Goal: Task Accomplishment & Management: Complete application form

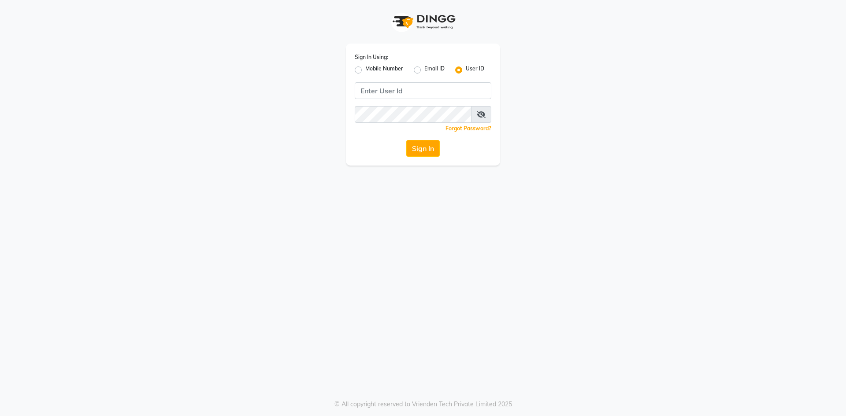
click at [365, 70] on label "Mobile Number" at bounding box center [384, 70] width 38 height 11
click at [365, 70] on input "Mobile Number" at bounding box center [368, 68] width 6 height 6
radio input "true"
radio input "false"
click at [420, 93] on input "Username" at bounding box center [437, 90] width 107 height 17
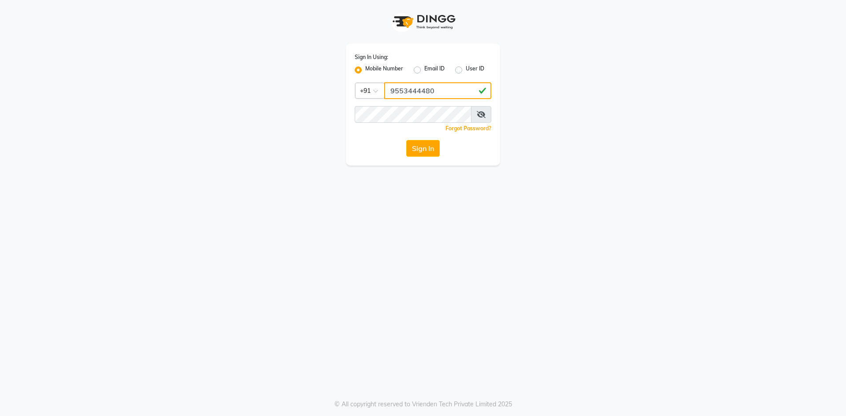
type input "9553444480"
drag, startPoint x: 564, startPoint y: 167, endPoint x: 521, endPoint y: 160, distance: 43.9
click at [563, 167] on div "Sign In Using: Mobile Number Email ID User ID Country Code × +91 9553444480 Rem…" at bounding box center [423, 208] width 846 height 416
click at [423, 150] on button "Sign In" at bounding box center [422, 148] width 33 height 17
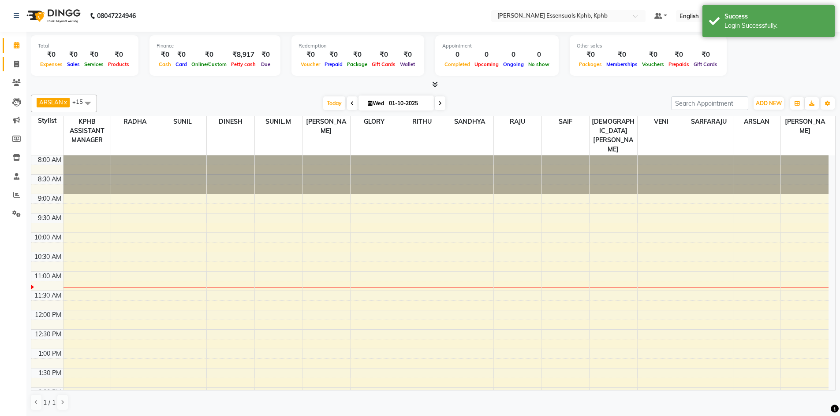
drag, startPoint x: 7, startPoint y: 66, endPoint x: 17, endPoint y: 64, distance: 10.4
click at [7, 66] on link "Invoice" at bounding box center [13, 64] width 21 height 15
select select "service"
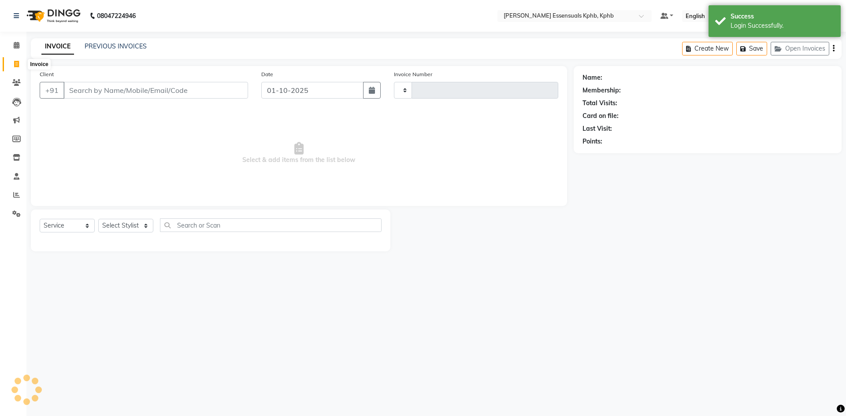
type input "1630"
select select "5938"
click at [143, 94] on input "Client" at bounding box center [155, 90] width 185 height 17
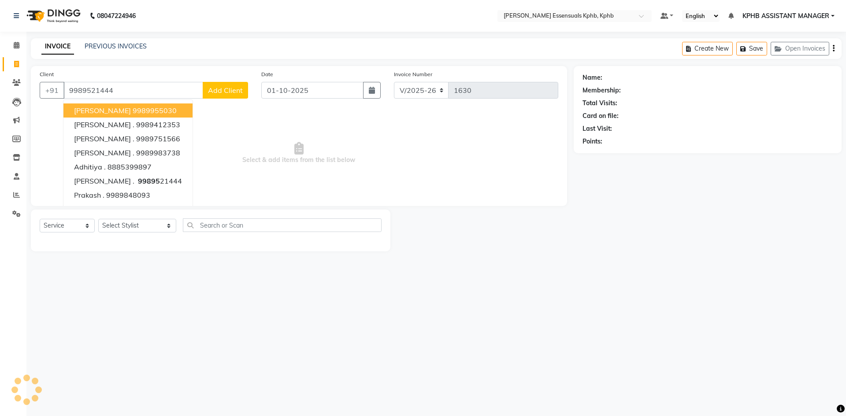
type input "9989521444"
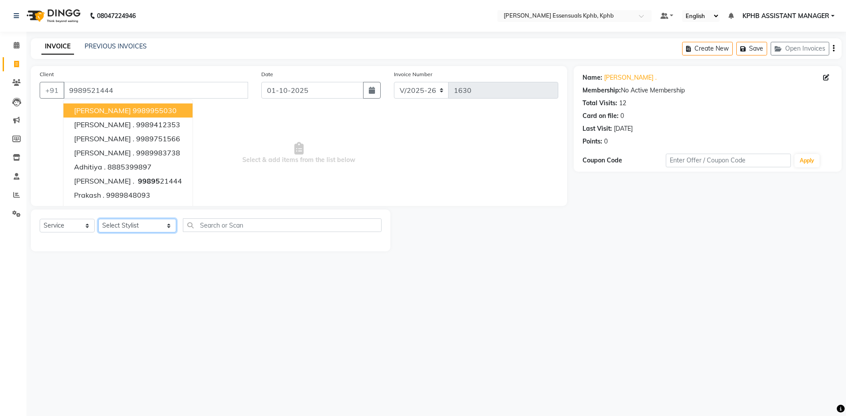
click at [121, 227] on select "Select Stylist ARSLAN DINESH GLORY KPHB ASSISTANT MANAGER KRISHNA VENI MANJULA …" at bounding box center [137, 226] width 78 height 14
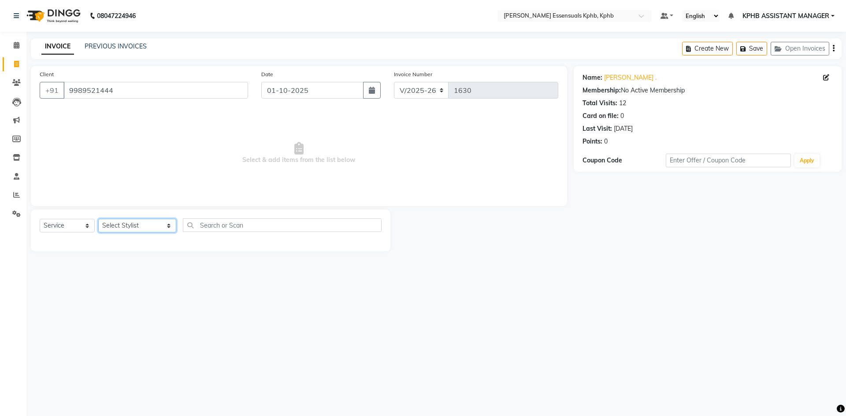
select select "84873"
click at [98, 219] on select "Select Stylist ARSLAN DINESH GLORY KPHB ASSISTANT MANAGER KRISHNA VENI MANJULA …" at bounding box center [137, 226] width 78 height 14
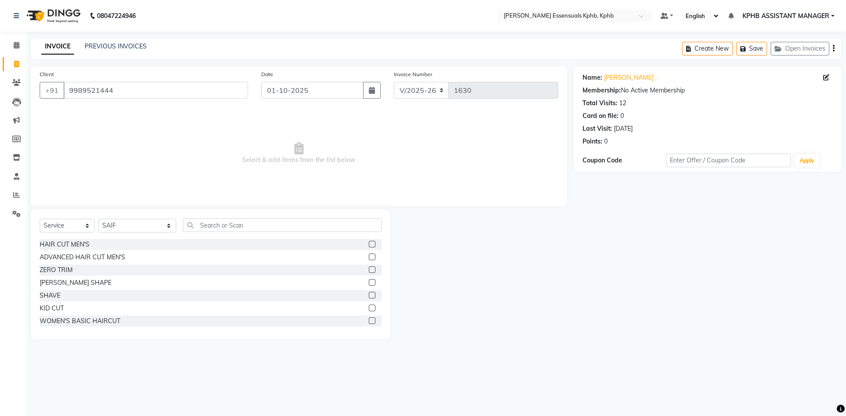
click at [369, 258] on label at bounding box center [372, 257] width 7 height 7
click at [369, 258] on input "checkbox" at bounding box center [372, 258] width 6 height 6
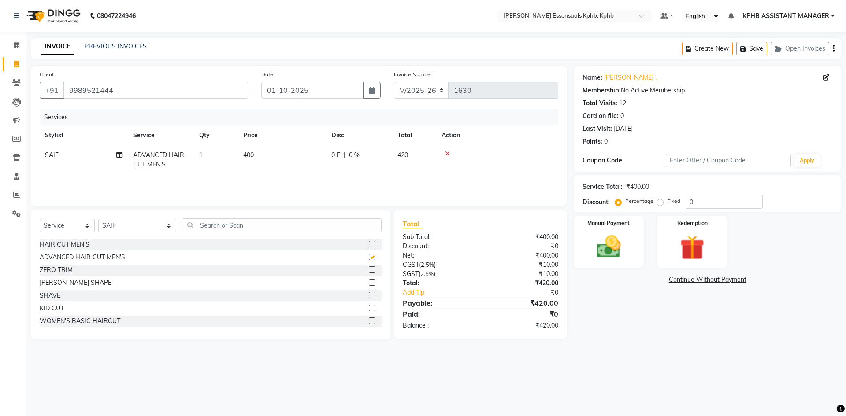
checkbox input "false"
click at [369, 281] on label at bounding box center [372, 282] width 7 height 7
click at [369, 281] on input "checkbox" at bounding box center [372, 283] width 6 height 6
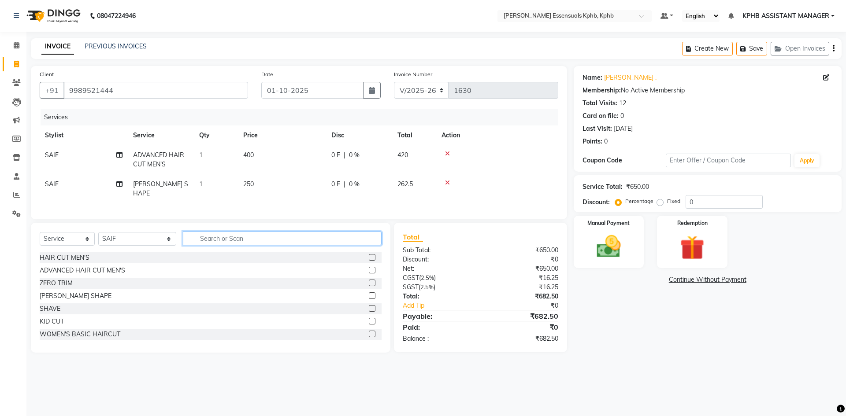
checkbox input "false"
click at [302, 235] on input "text" at bounding box center [282, 239] width 199 height 14
type input "head"
click at [369, 293] on label at bounding box center [372, 296] width 7 height 7
click at [369, 294] on input "checkbox" at bounding box center [372, 297] width 6 height 6
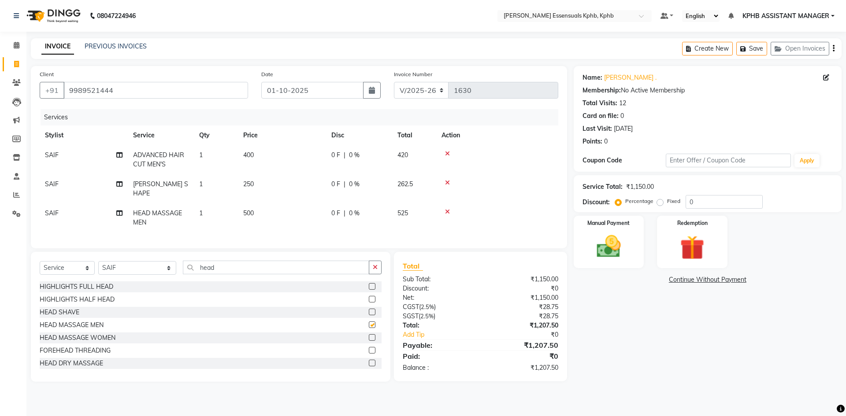
checkbox input "false"
click at [251, 157] on span "400" at bounding box center [248, 155] width 11 height 8
select select "84873"
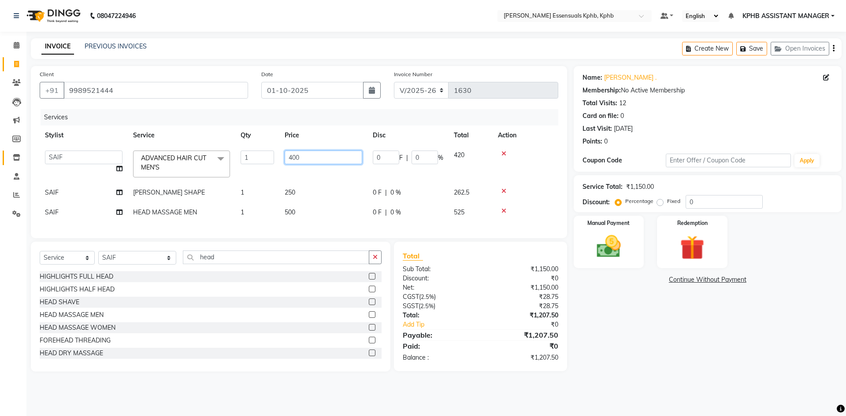
drag, startPoint x: 339, startPoint y: 157, endPoint x: 7, endPoint y: 159, distance: 332.3
click at [37, 165] on div "Client +91 9989521444 Date 01-10-2025 Invoice Number V/2025 V/2025-26 1630 Serv…" at bounding box center [299, 152] width 536 height 172
type input "450"
click at [441, 320] on div "Total:" at bounding box center [438, 315] width 84 height 9
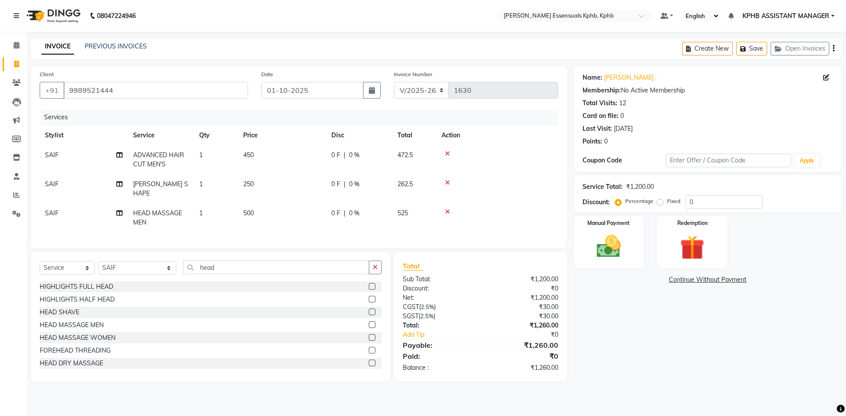
click at [254, 187] on span "250" at bounding box center [248, 184] width 11 height 8
select select "84873"
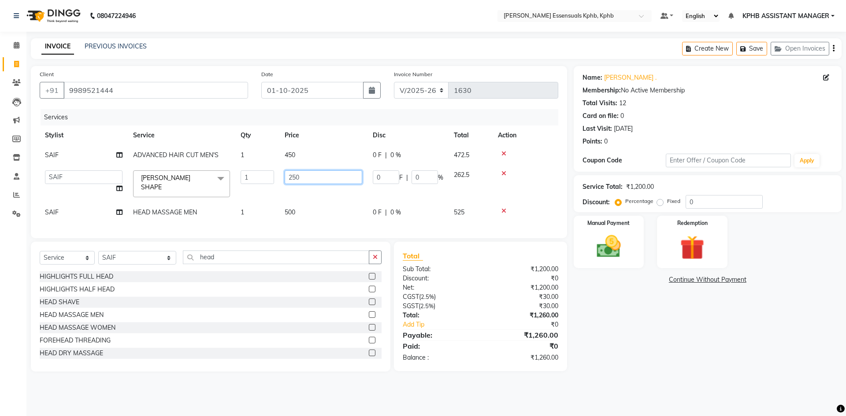
drag, startPoint x: 336, startPoint y: 181, endPoint x: 0, endPoint y: 182, distance: 336.3
click at [181, 187] on tr "ARSLAN DINESH GLORY KPHB ASSISTANT MANAGER KRISHNA VENI MANJULA NIKHITHA RADHA …" at bounding box center [299, 183] width 519 height 37
type input "285"
click at [500, 320] on div "₹1,260.00" at bounding box center [522, 315] width 84 height 9
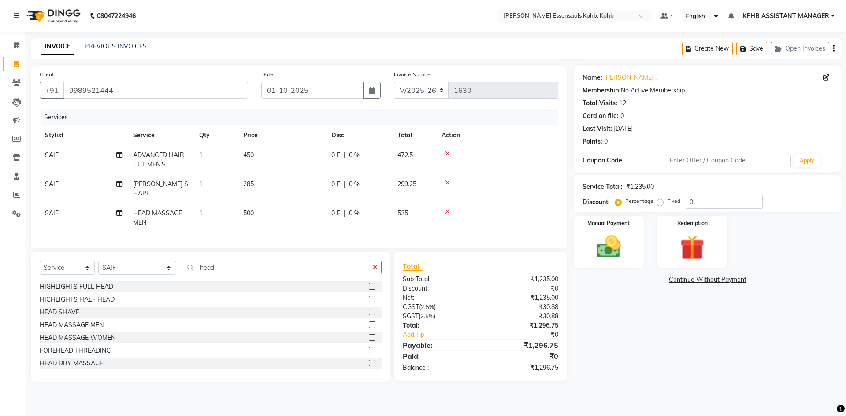
click at [251, 213] on td "500" at bounding box center [282, 218] width 88 height 29
select select "84873"
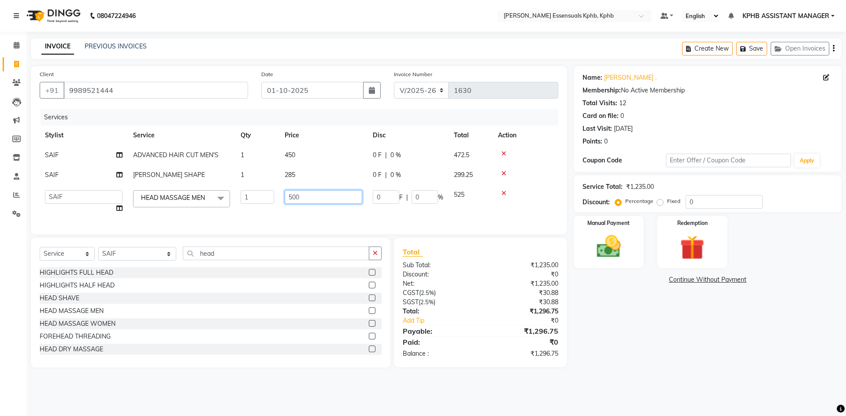
drag, startPoint x: 332, startPoint y: 202, endPoint x: 0, endPoint y: 198, distance: 331.9
click at [0, 203] on app-home "08047224946 Select Location × Toni&guy Essensuals Kphb, Kphb Default Panel My P…" at bounding box center [423, 190] width 846 height 381
type input "560"
click at [520, 337] on div "₹1,296.75" at bounding box center [522, 331] width 84 height 11
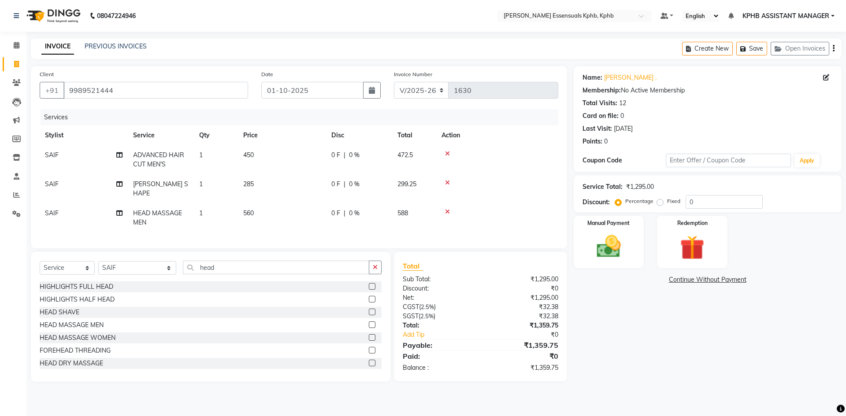
click at [253, 204] on td "560" at bounding box center [282, 218] width 88 height 29
select select "84873"
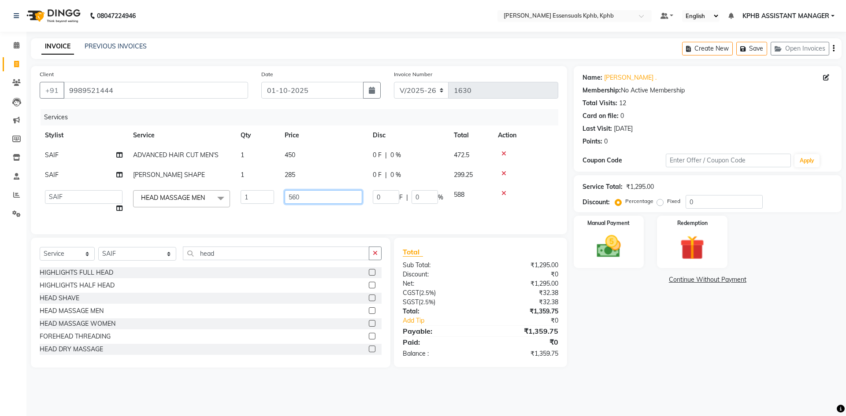
drag, startPoint x: 331, startPoint y: 192, endPoint x: 0, endPoint y: 214, distance: 331.3
click at [0, 214] on app-home "08047224946 Select Location × Toni&guy Essensuals Kphb, Kphb Default Panel My P…" at bounding box center [423, 190] width 846 height 381
type input "590"
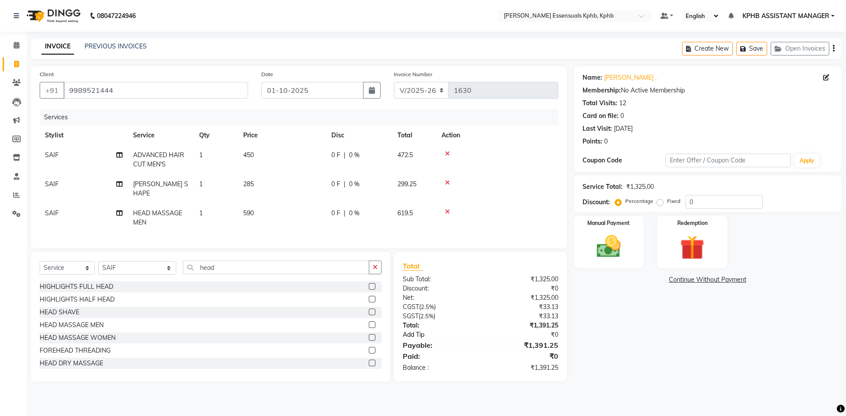
click at [465, 335] on div "Total Sub Total: ₹1,325.00 Discount: ₹0 Net: ₹1,325.00 CGST ( 2.5% ) ₹33.13 SGS…" at bounding box center [481, 317] width 156 height 112
click at [615, 240] on img at bounding box center [608, 246] width 41 height 29
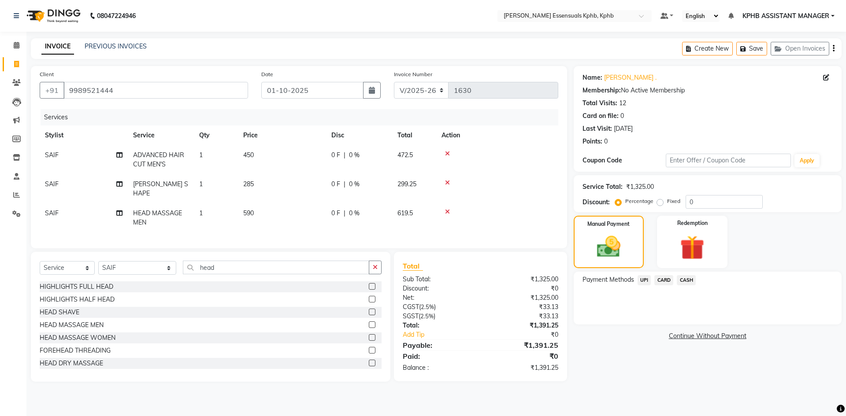
click at [688, 279] on span "CASH" at bounding box center [686, 280] width 19 height 10
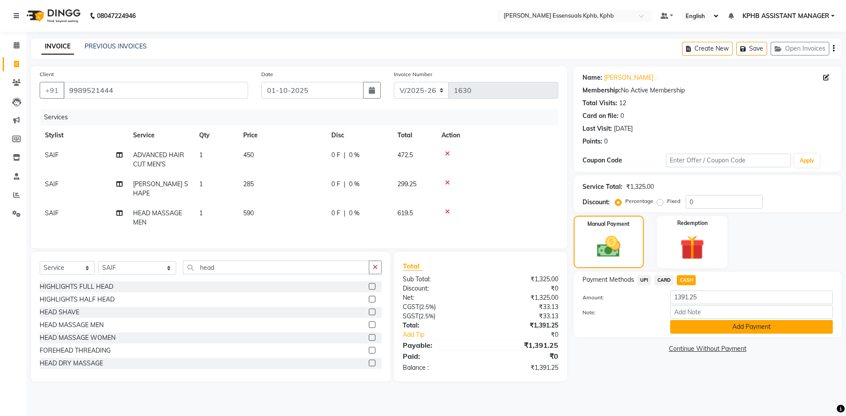
click at [716, 329] on button "Add Payment" at bounding box center [751, 327] width 163 height 14
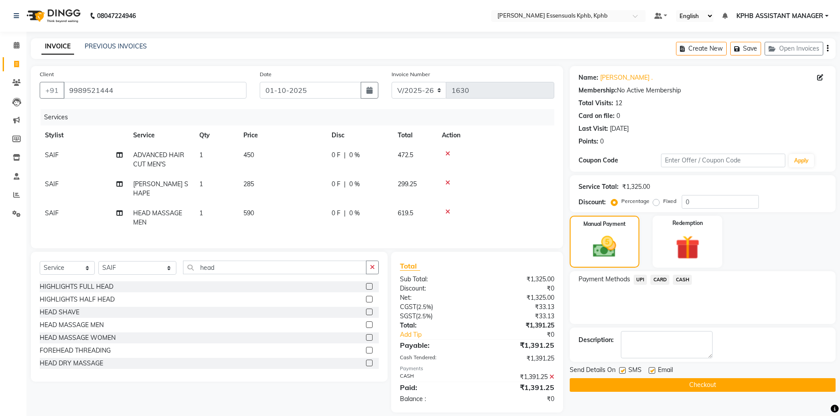
click at [647, 383] on button "Checkout" at bounding box center [702, 386] width 266 height 14
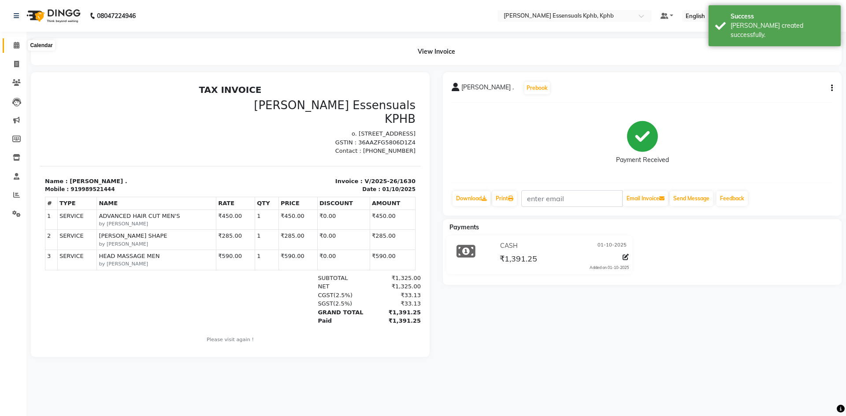
click at [19, 46] on icon at bounding box center [17, 45] width 6 height 7
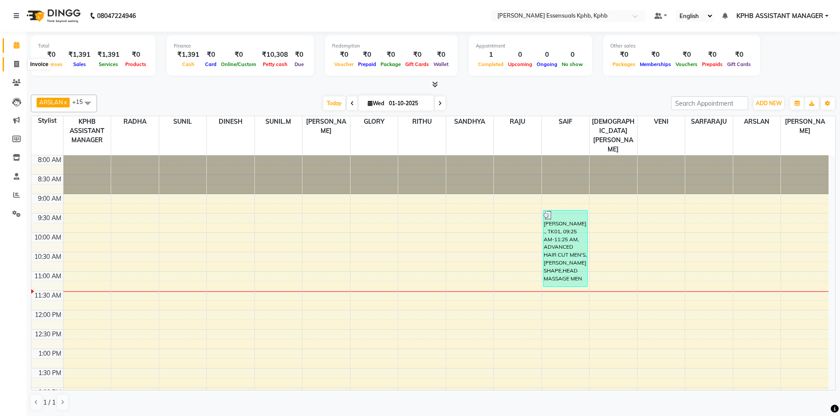
click at [19, 67] on span at bounding box center [16, 64] width 15 height 10
select select "service"
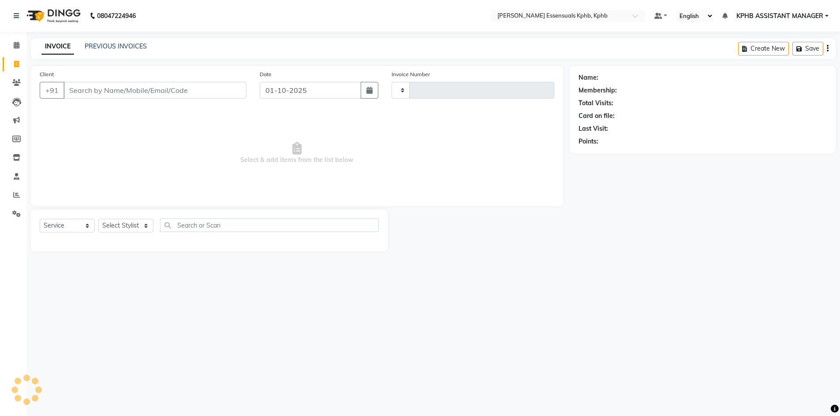
type input "1631"
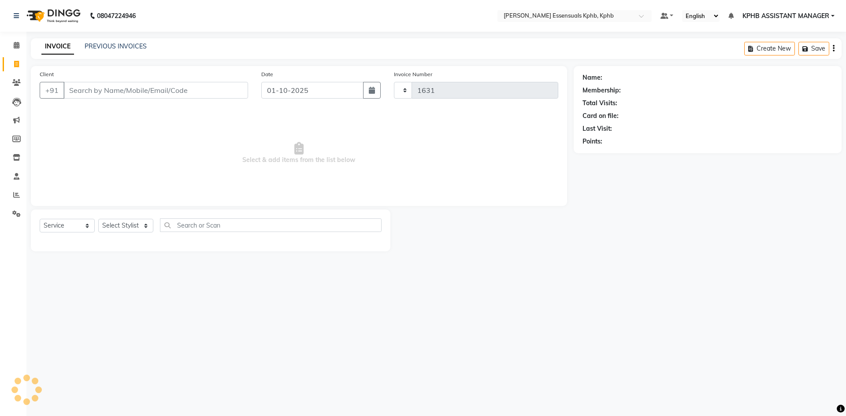
select select "5938"
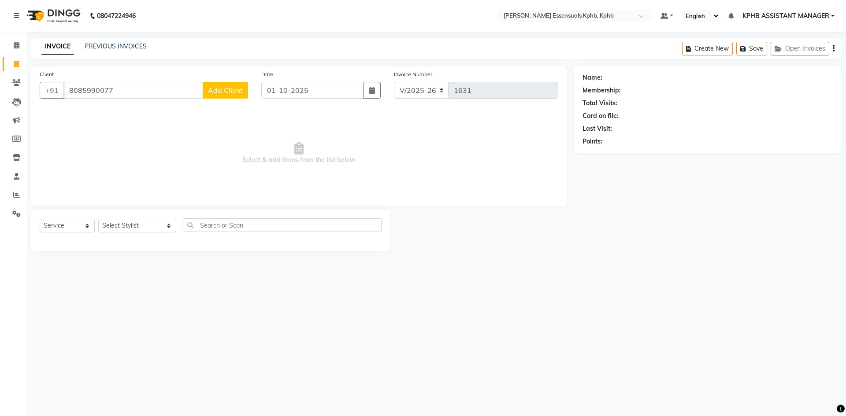
type input "8085990077"
click at [223, 92] on span "Add Client" at bounding box center [225, 90] width 35 height 9
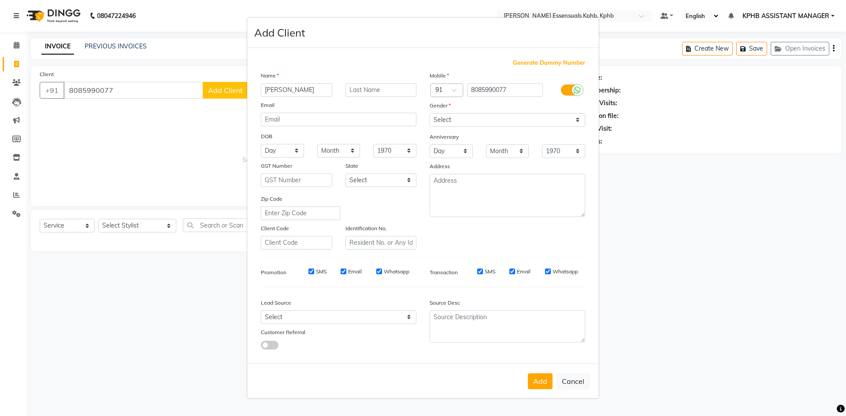
type input "prathap"
drag, startPoint x: 472, startPoint y: 118, endPoint x: 470, endPoint y: 125, distance: 7.2
click at [472, 118] on select "Select Male Female Other Prefer Not To Say" at bounding box center [508, 120] width 156 height 14
select select "male"
click at [430, 113] on select "Select Male Female Other Prefer Not To Say" at bounding box center [508, 120] width 156 height 14
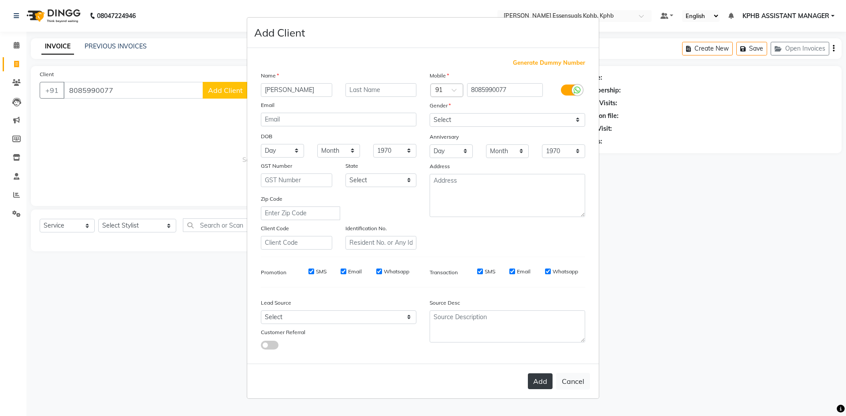
click at [540, 384] on button "Add" at bounding box center [540, 382] width 25 height 16
select select
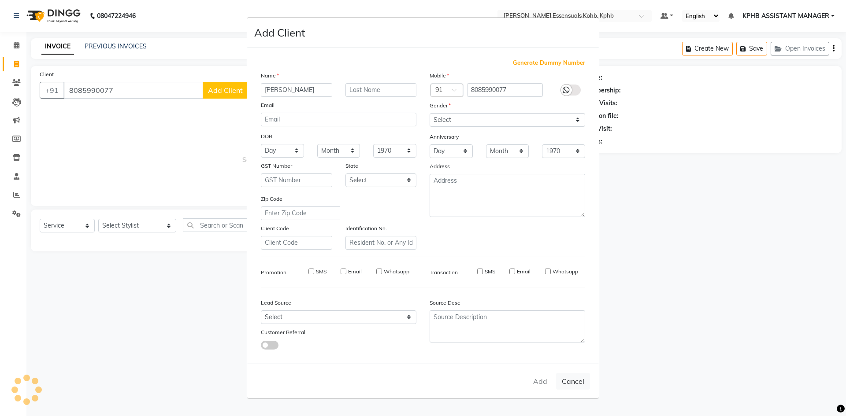
select select
checkbox input "false"
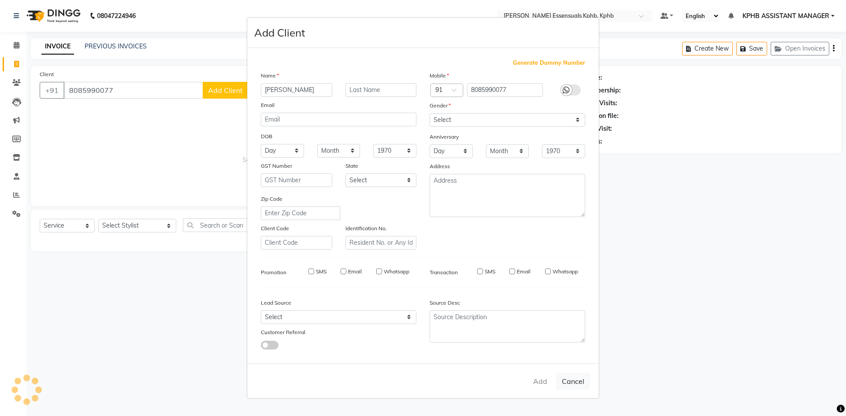
checkbox input "false"
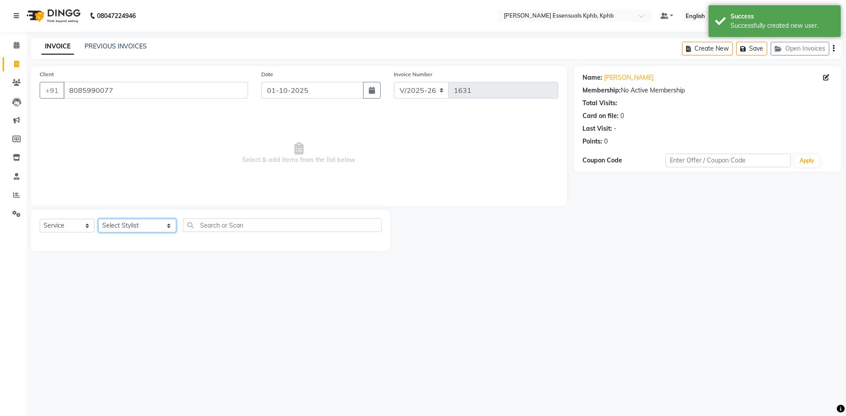
click at [105, 225] on select "Select Stylist ARSLAN DINESH GLORY KPHB ASSISTANT MANAGER KRISHNA VENI MANJULA …" at bounding box center [137, 226] width 78 height 14
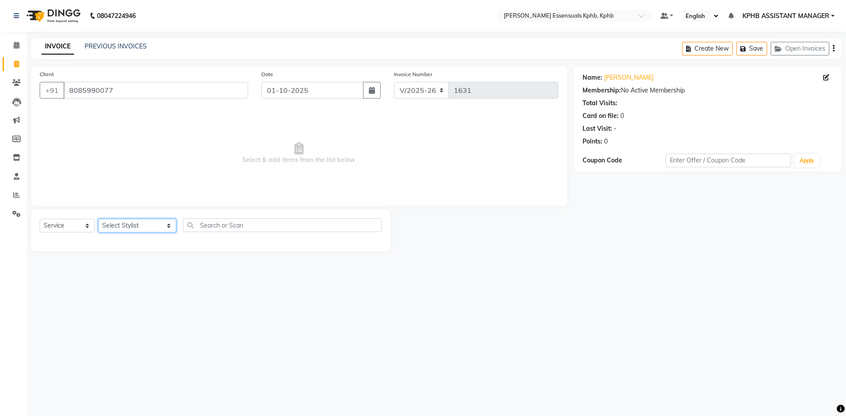
select select "84873"
click at [98, 219] on select "Select Stylist ARSLAN DINESH GLORY KPHB ASSISTANT MANAGER KRISHNA VENI MANJULA …" at bounding box center [137, 226] width 78 height 14
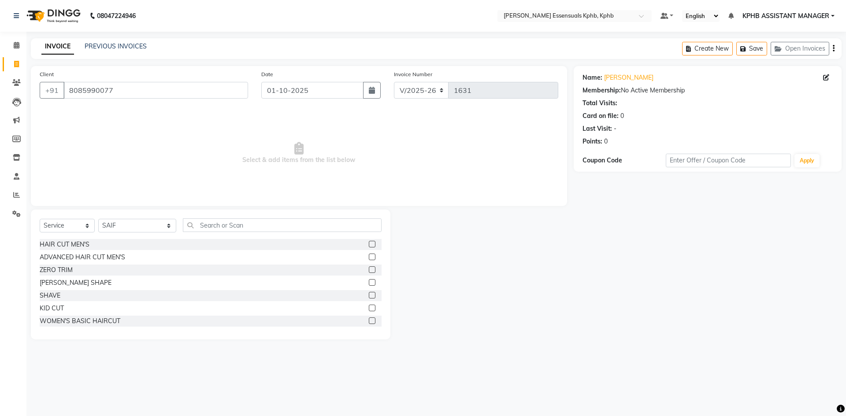
click at [369, 257] on label at bounding box center [372, 257] width 7 height 7
click at [369, 257] on input "checkbox" at bounding box center [372, 258] width 6 height 6
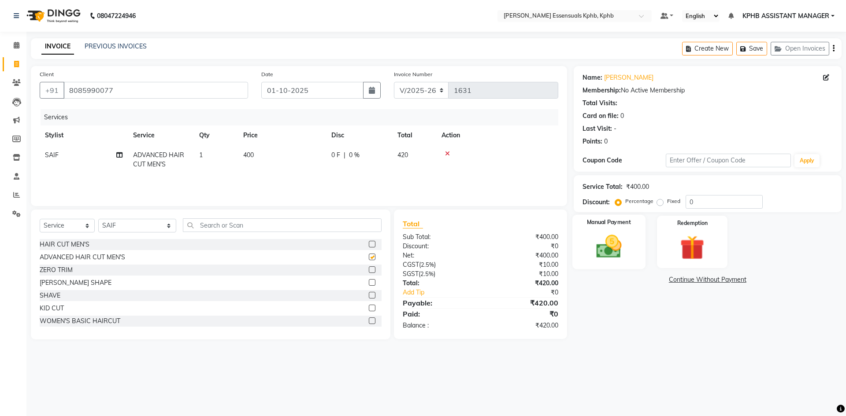
checkbox input "false"
click at [251, 154] on span "400" at bounding box center [248, 155] width 11 height 8
select select "84873"
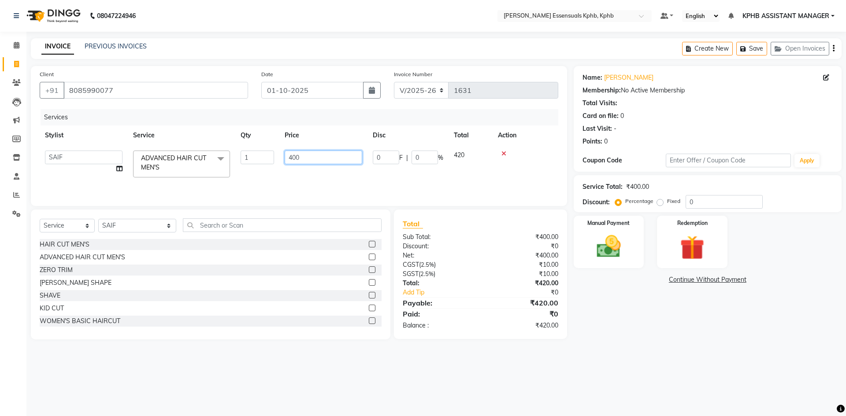
drag, startPoint x: 331, startPoint y: 154, endPoint x: 0, endPoint y: 130, distance: 332.3
click at [0, 130] on app-home "08047224946 Select Location × Toni&guy Essensuals Kphb, Kphb Default Panel My P…" at bounding box center [423, 176] width 846 height 353
type input "485"
click at [529, 257] on div "₹400.00" at bounding box center [522, 255] width 84 height 9
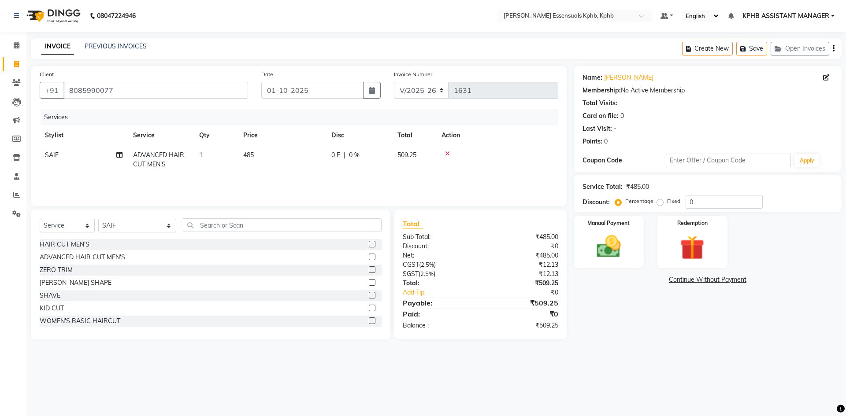
click at [246, 153] on span "485" at bounding box center [248, 155] width 11 height 8
select select "84873"
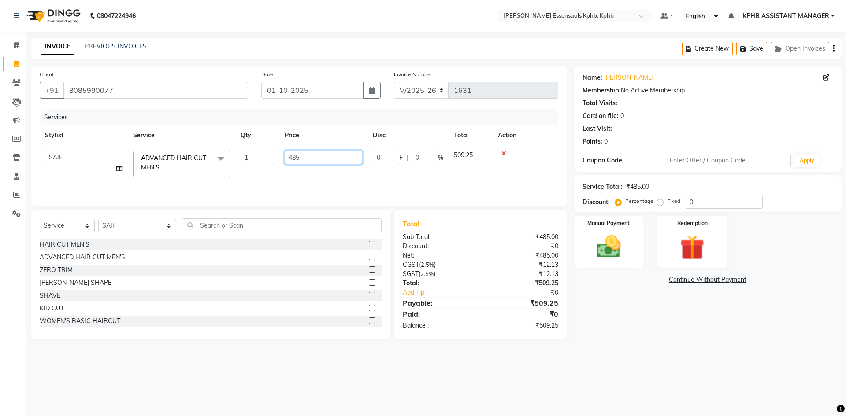
drag, startPoint x: 325, startPoint y: 156, endPoint x: 271, endPoint y: 159, distance: 53.8
click at [271, 159] on tr "ARSLAN DINESH GLORY KPHB ASSISTANT MANAGER KRISHNA VENI MANJULA NIKHITHA RADHA …" at bounding box center [299, 163] width 519 height 37
type input "450"
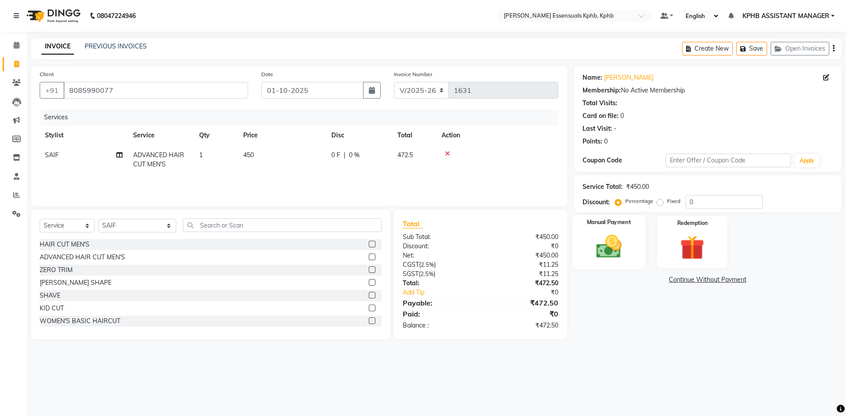
click at [636, 255] on div "Manual Payment" at bounding box center [608, 242] width 73 height 54
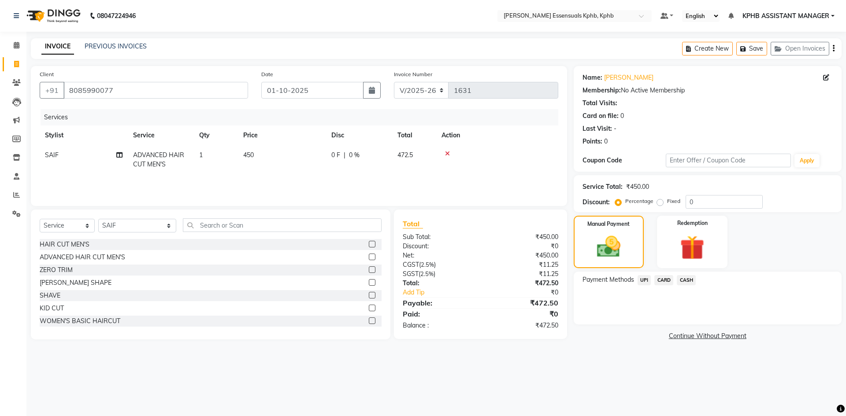
click at [643, 280] on span "UPI" at bounding box center [645, 280] width 14 height 10
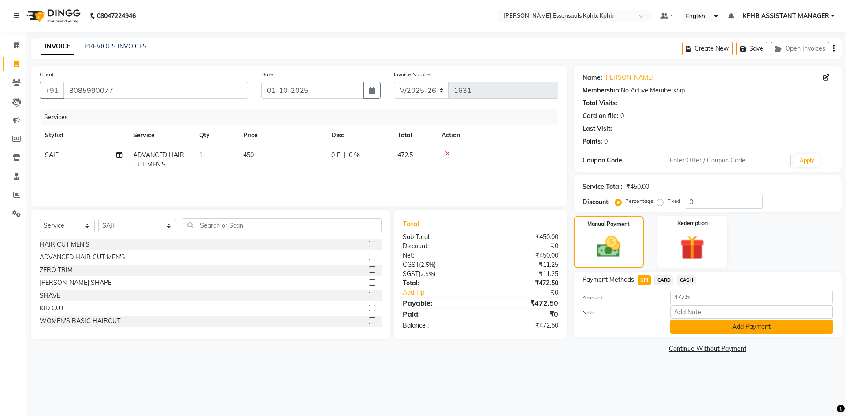
click at [687, 328] on button "Add Payment" at bounding box center [751, 327] width 163 height 14
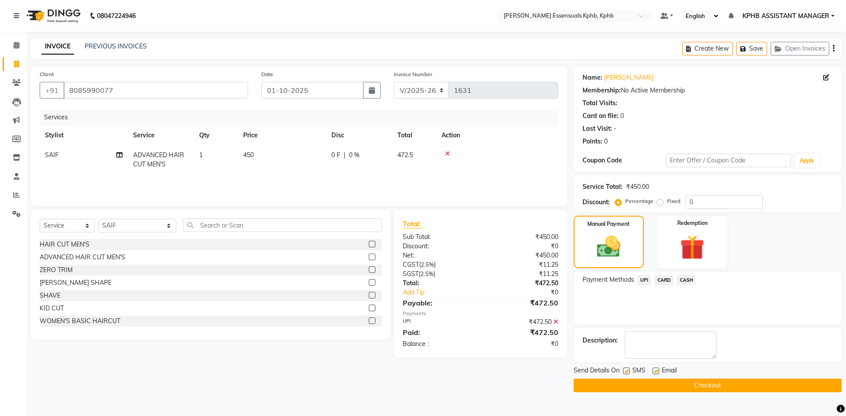
click at [689, 386] on button "Checkout" at bounding box center [708, 386] width 268 height 14
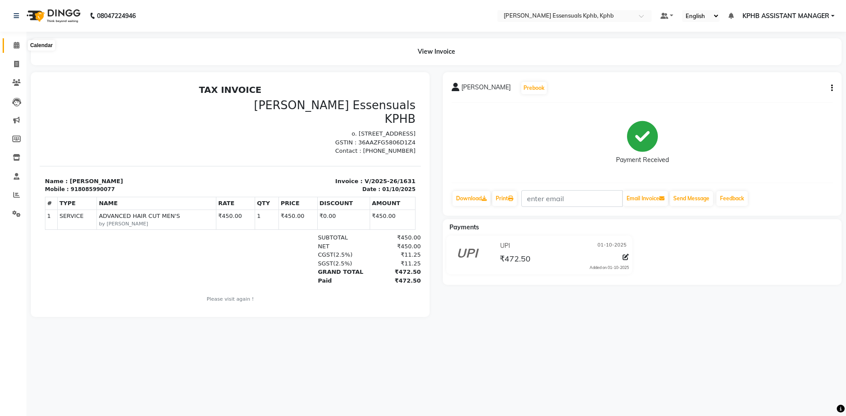
click at [19, 48] on icon at bounding box center [17, 45] width 6 height 7
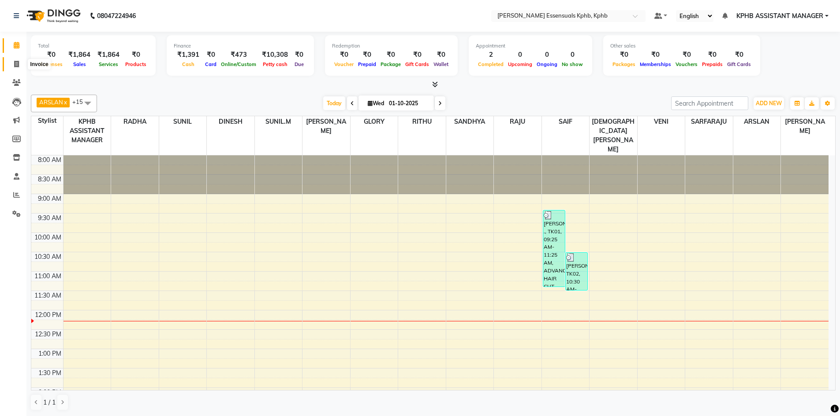
click at [13, 63] on span at bounding box center [16, 64] width 15 height 10
select select "service"
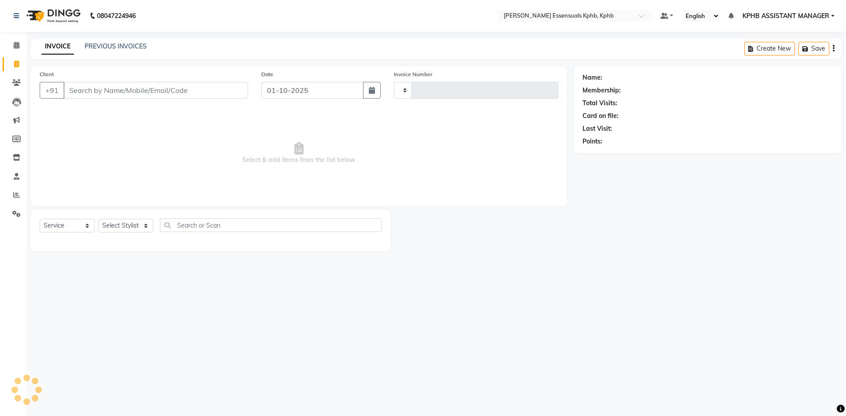
type input "1632"
select select "5938"
click at [126, 232] on select "Select Stylist" at bounding box center [125, 226] width 55 height 14
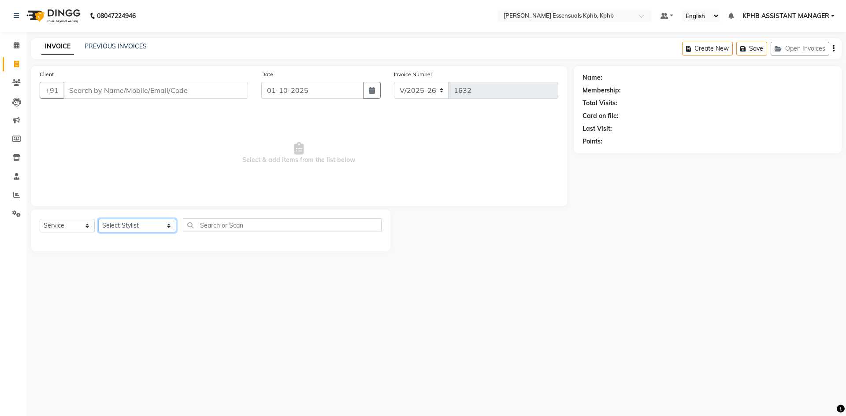
select select "84873"
click at [98, 219] on select "Select Stylist ARSLAN DINESH GLORY KPHB ASSISTANT MANAGER KRISHNA VENI MANJULA …" at bounding box center [137, 226] width 78 height 14
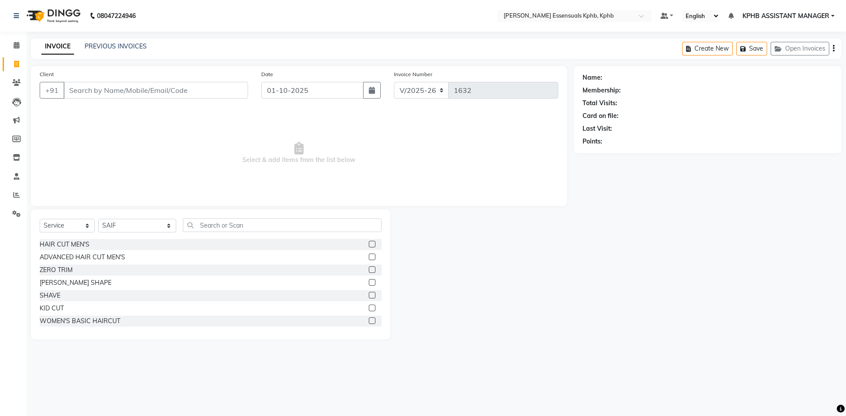
click at [369, 255] on label at bounding box center [372, 257] width 7 height 7
click at [369, 255] on input "checkbox" at bounding box center [372, 258] width 6 height 6
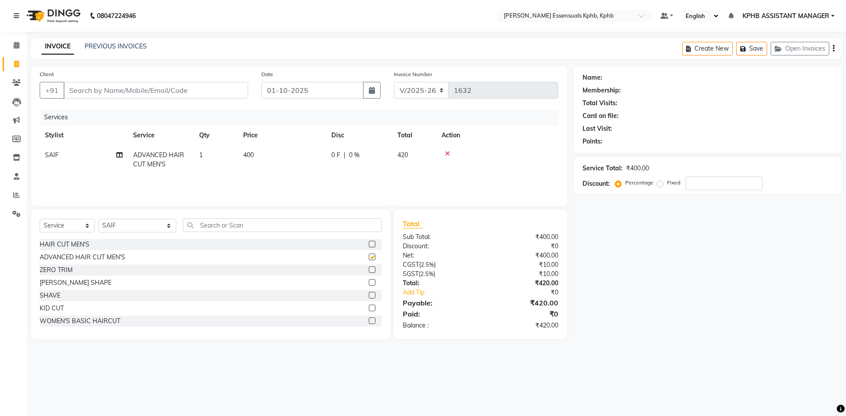
checkbox input "false"
click at [369, 283] on label at bounding box center [372, 282] width 7 height 7
click at [369, 283] on input "checkbox" at bounding box center [372, 283] width 6 height 6
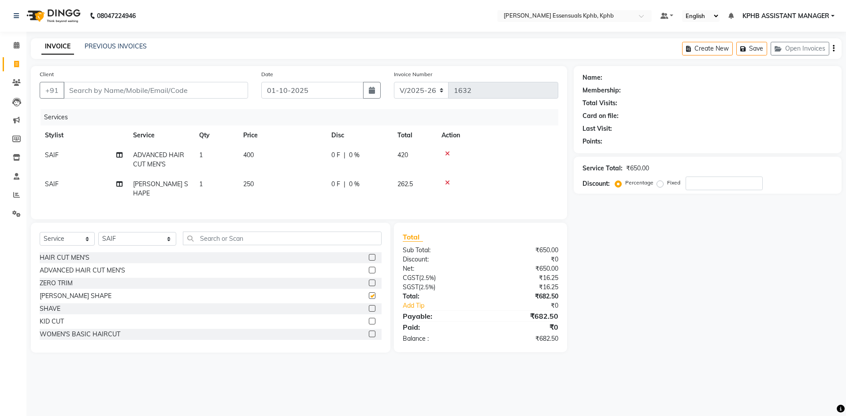
checkbox input "false"
click at [253, 159] on span "400" at bounding box center [248, 155] width 11 height 8
select select "84873"
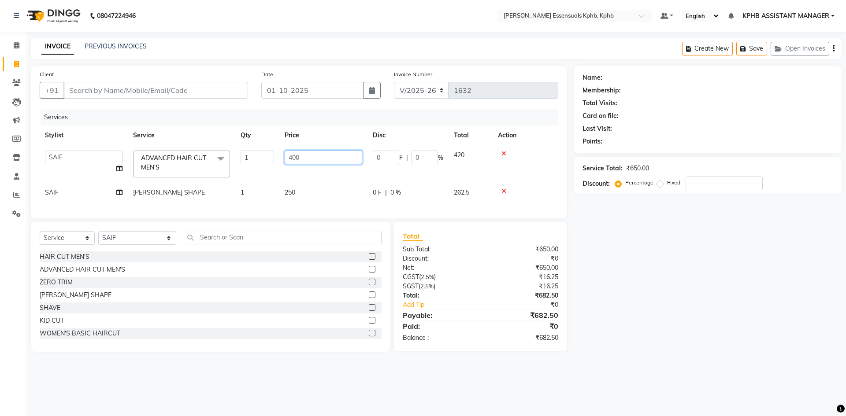
drag, startPoint x: 333, startPoint y: 161, endPoint x: 69, endPoint y: 132, distance: 265.6
click at [86, 132] on table "Stylist Service Qty Price Disc Total Action ARSLAN DINESH GLORY KPHB ASSISTANT …" at bounding box center [299, 164] width 519 height 77
type input "450"
click at [437, 304] on div "Total Sub Total: ₹650.00 Discount: ₹0 Net: ₹650.00 CGST ( 2.5% ) ₹16.25 SGST ( …" at bounding box center [481, 287] width 156 height 112
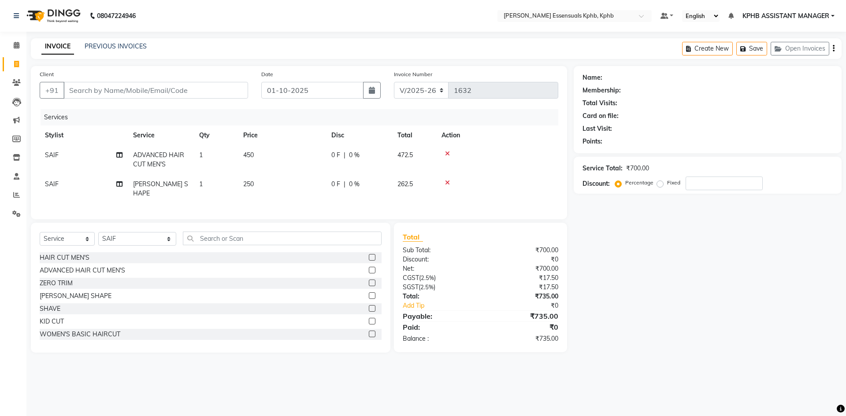
click at [256, 175] on td "250" at bounding box center [282, 189] width 88 height 29
select select "84873"
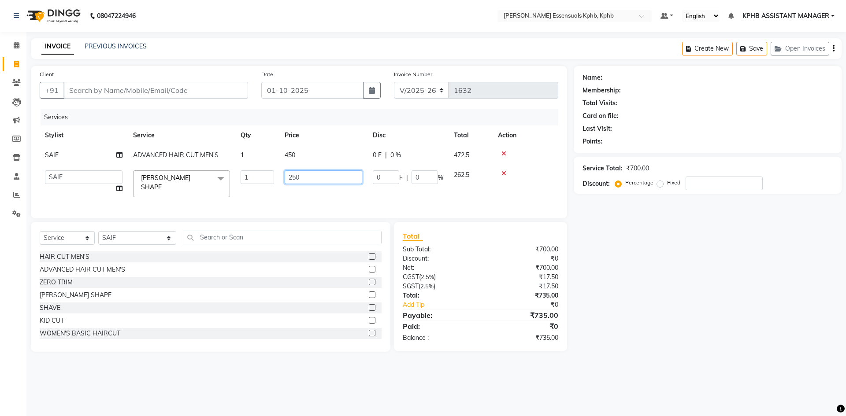
drag, startPoint x: 309, startPoint y: 175, endPoint x: 181, endPoint y: 150, distance: 130.5
click at [210, 156] on tbody "SAIF ADVANCED HAIR CUT MEN'S 1 450 0 F | 0 % 472.5 ARSLAN DINESH GLORY KPHB ASS…" at bounding box center [299, 173] width 519 height 57
type input "1"
type input "285"
drag, startPoint x: 497, startPoint y: 293, endPoint x: 249, endPoint y: 160, distance: 281.6
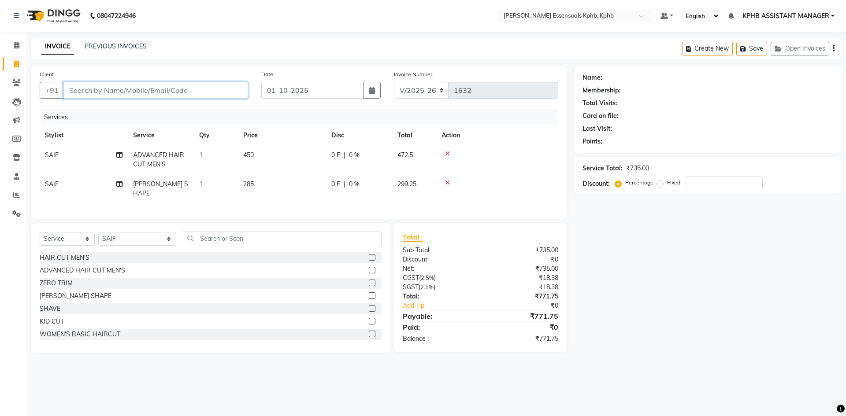
click at [115, 89] on input "Client" at bounding box center [155, 90] width 185 height 17
type input "8"
type input "0"
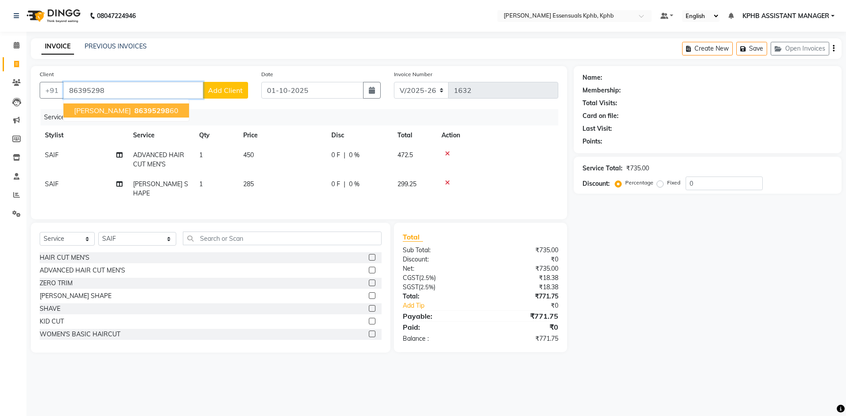
click at [116, 115] on button "JAY 86395298 60" at bounding box center [126, 111] width 126 height 14
type input "8639529860"
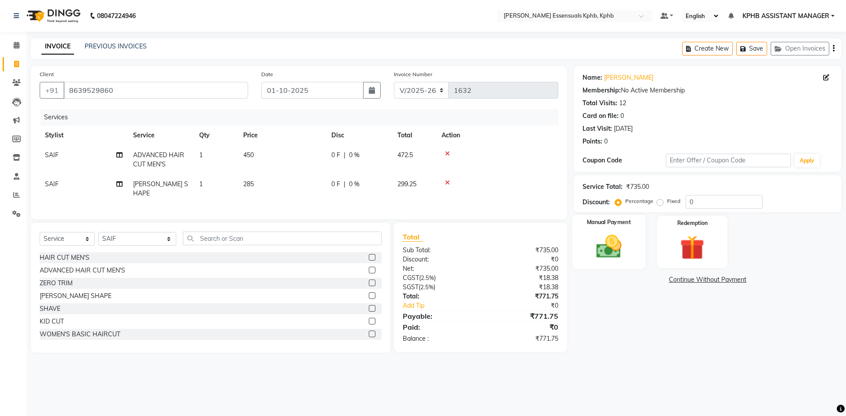
click at [598, 224] on label "Manual Payment" at bounding box center [609, 223] width 44 height 8
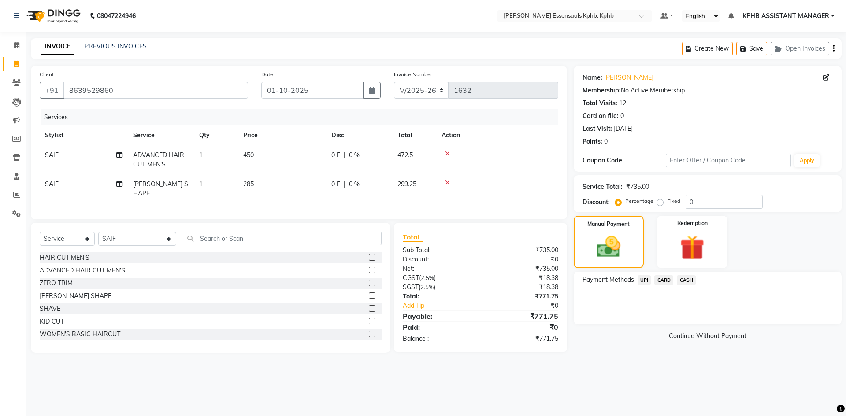
click at [648, 281] on span "UPI" at bounding box center [645, 280] width 14 height 10
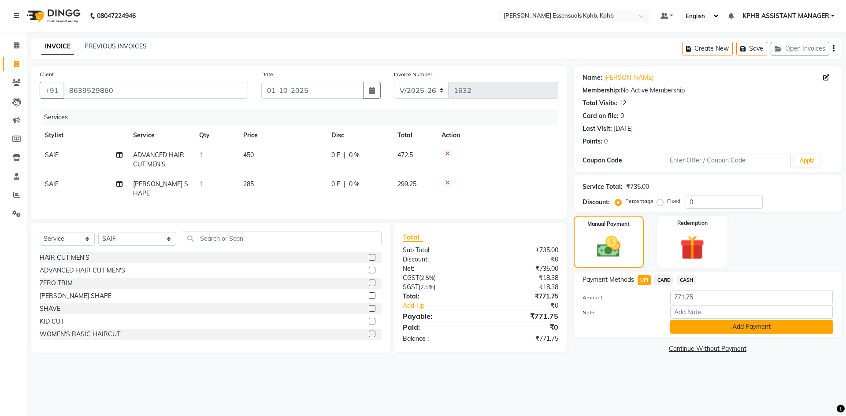
click at [754, 329] on button "Add Payment" at bounding box center [751, 327] width 163 height 14
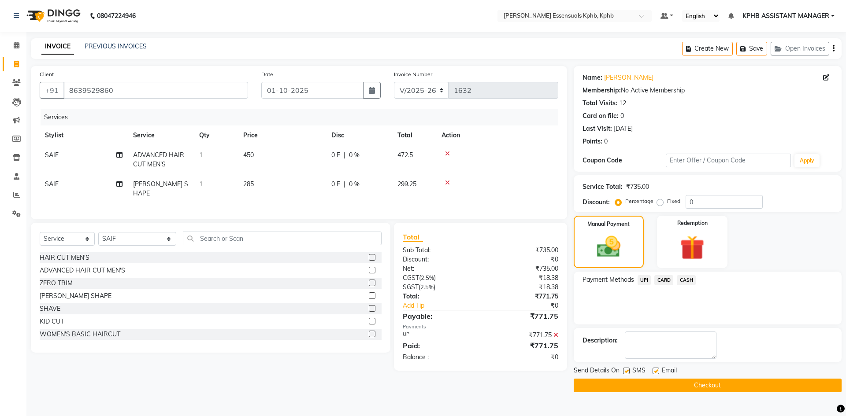
click at [727, 384] on button "Checkout" at bounding box center [708, 386] width 268 height 14
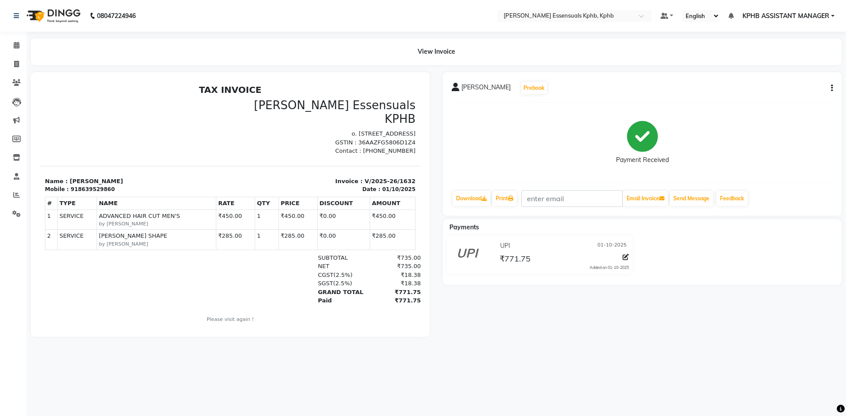
drag, startPoint x: 527, startPoint y: 52, endPoint x: 532, endPoint y: 50, distance: 5.9
click at [532, 50] on div "View Invoice" at bounding box center [436, 51] width 811 height 27
click at [15, 48] on span at bounding box center [16, 46] width 15 height 10
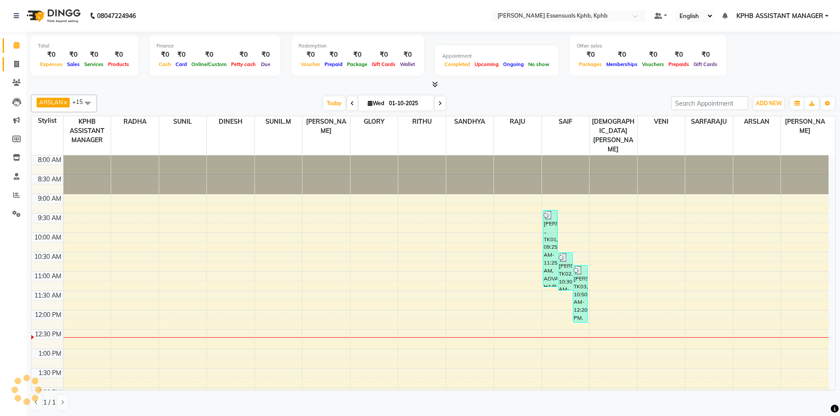
click at [18, 63] on icon at bounding box center [16, 64] width 5 height 7
select select "service"
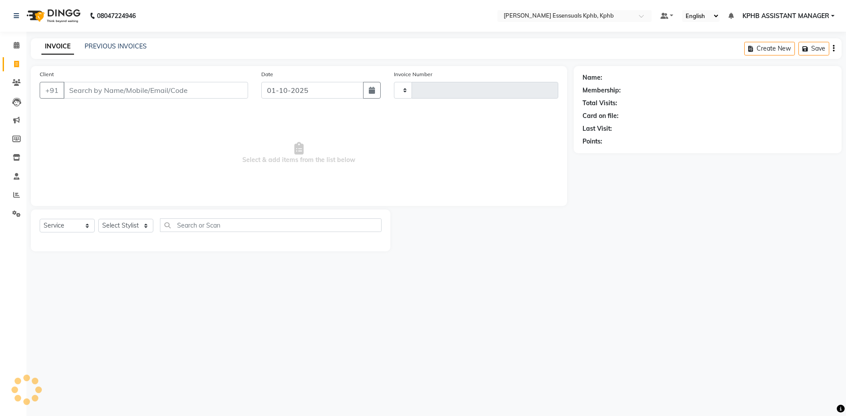
type input "1633"
select select "5938"
click at [133, 223] on select "Select Stylist" at bounding box center [125, 226] width 55 height 14
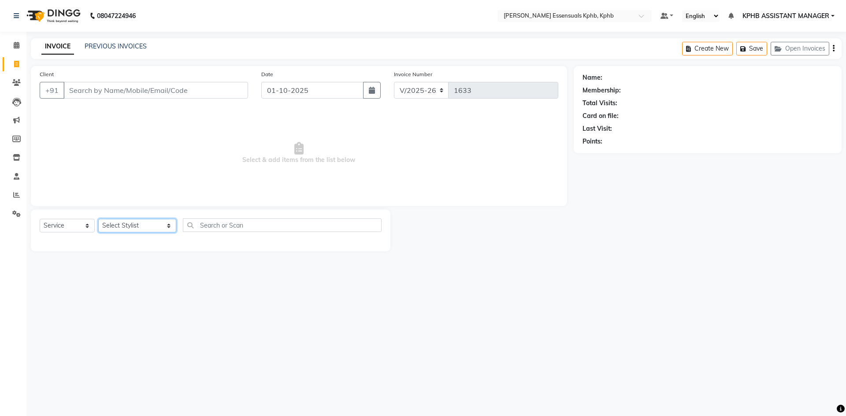
click at [140, 226] on select "Select Stylist ARSLAN DINESH GLORY KPHB ASSISTANT MANAGER KRISHNA VENI MANJULA …" at bounding box center [137, 226] width 78 height 14
click at [149, 227] on select "Select Stylist ARSLAN DINESH GLORY KPHB ASSISTANT MANAGER KRISHNA VENI MANJULA …" at bounding box center [137, 226] width 78 height 14
select select "63852"
click at [98, 219] on select "Select Stylist ARSLAN DINESH GLORY KPHB ASSISTANT MANAGER KRISHNA VENI MANJULA …" at bounding box center [137, 226] width 78 height 14
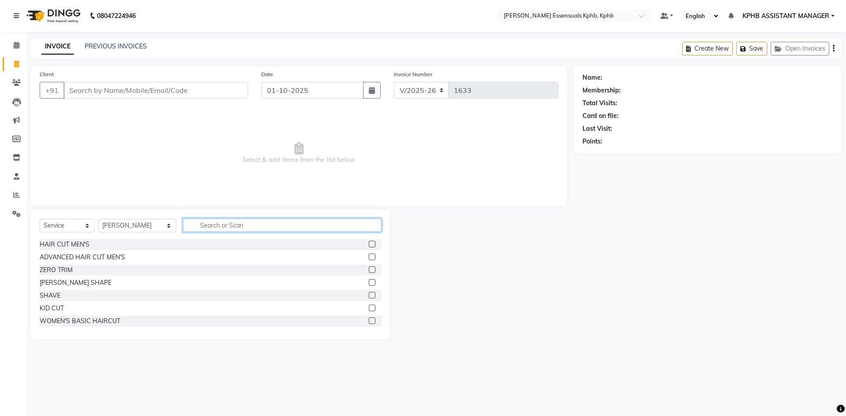
click at [236, 223] on input "text" at bounding box center [282, 226] width 199 height 14
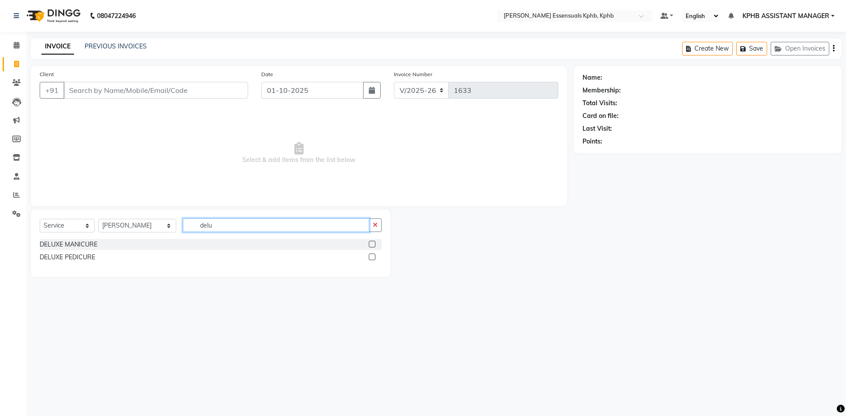
type input "delu"
click at [371, 258] on label at bounding box center [372, 257] width 7 height 7
click at [371, 258] on input "checkbox" at bounding box center [372, 258] width 6 height 6
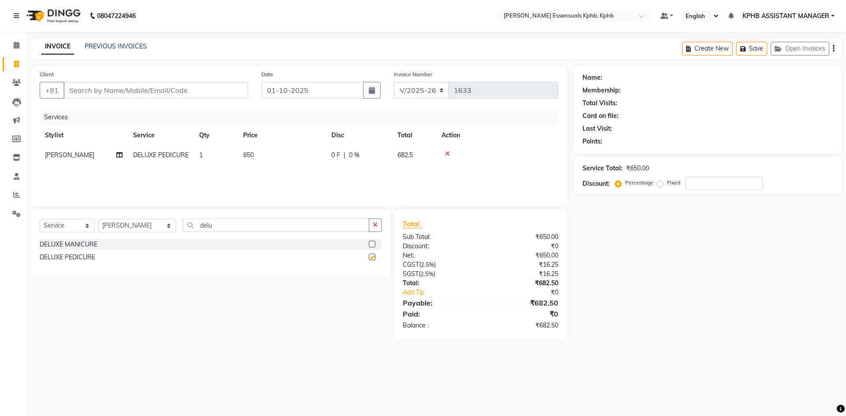
checkbox input "false"
click at [242, 160] on td "650" at bounding box center [282, 155] width 88 height 20
select select "63852"
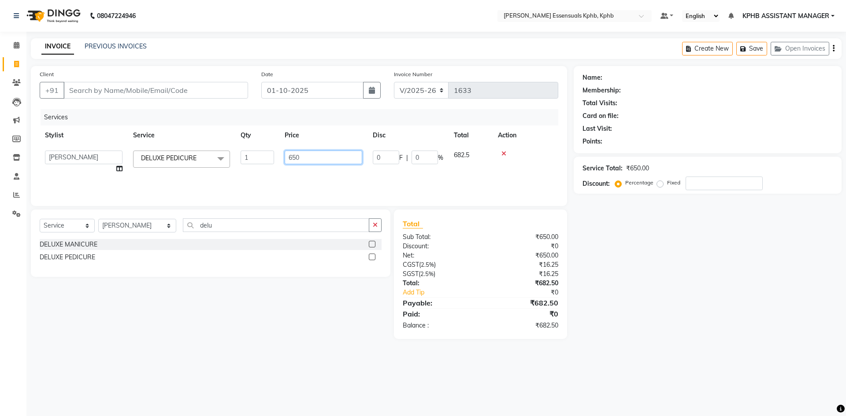
drag, startPoint x: 316, startPoint y: 159, endPoint x: 142, endPoint y: 183, distance: 174.9
click at [165, 183] on div "Services Stylist Service Qty Price Disc Total Action ARSLAN DINESH GLORY KPHB A…" at bounding box center [299, 153] width 519 height 88
type input "1000"
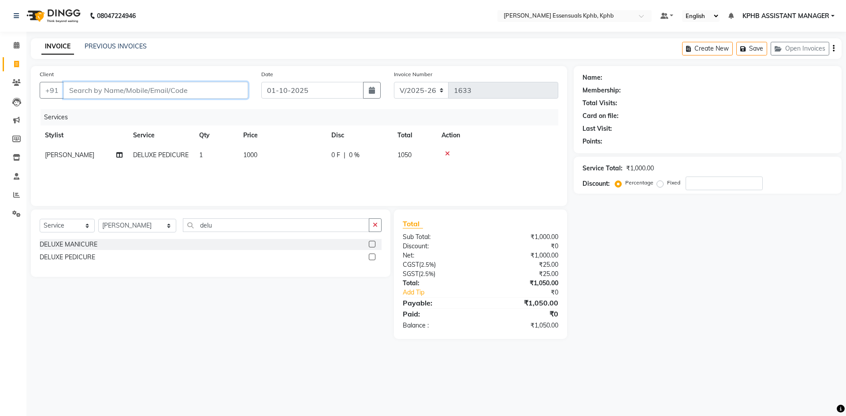
click at [82, 84] on input "Client" at bounding box center [155, 90] width 185 height 17
click at [172, 88] on input "Client" at bounding box center [155, 90] width 185 height 17
type input "9"
type input "0"
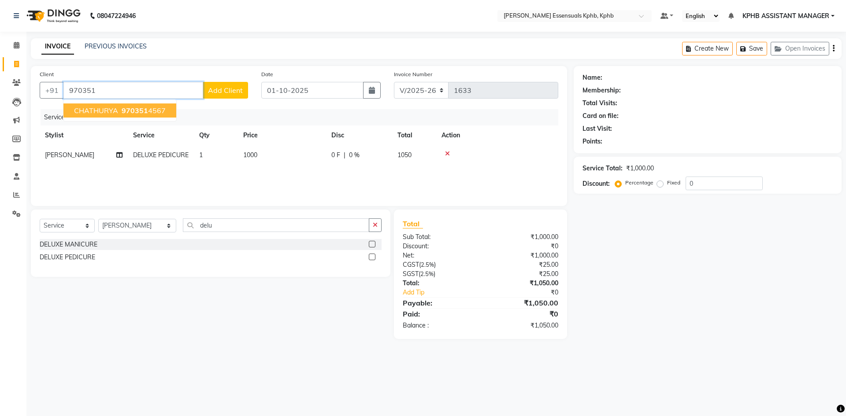
click at [141, 112] on span "970351" at bounding box center [135, 110] width 26 height 9
type input "9703514567"
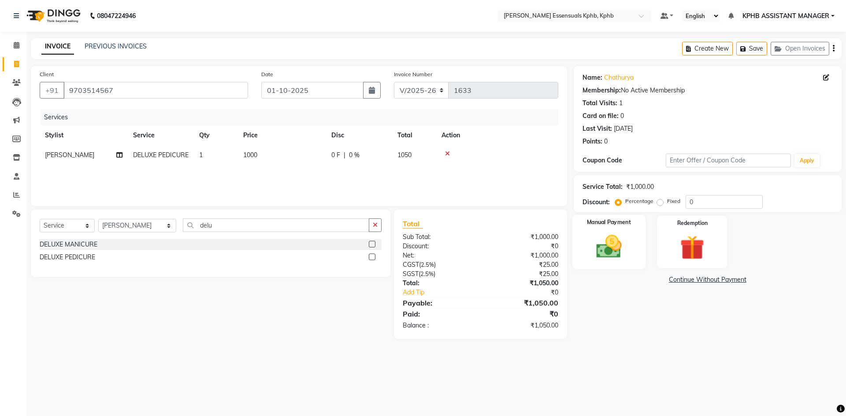
click at [603, 234] on img at bounding box center [608, 246] width 41 height 29
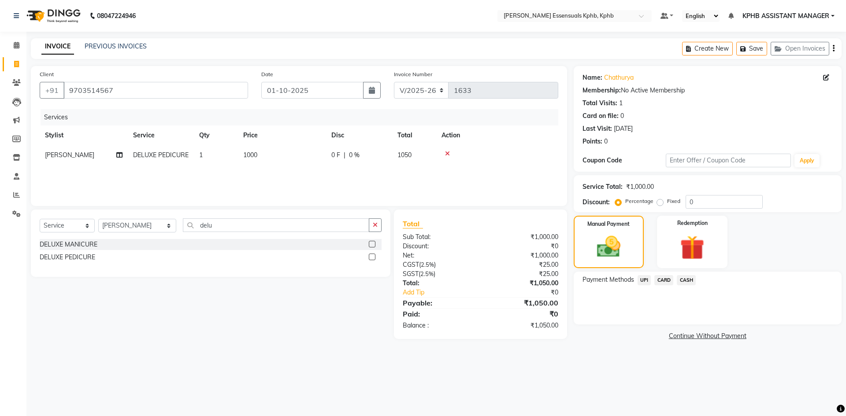
click at [649, 282] on span "UPI" at bounding box center [645, 280] width 14 height 10
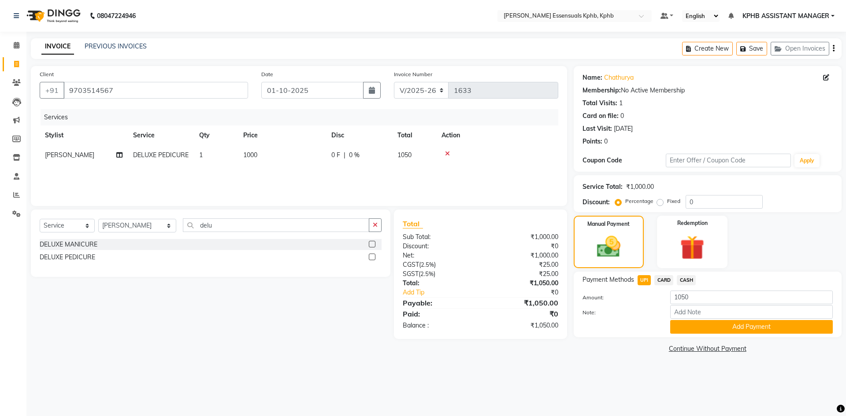
click at [760, 340] on div "Name: Chathurya Membership: No Active Membership Total Visits: 1 Card on file: …" at bounding box center [711, 211] width 275 height 290
click at [762, 332] on button "Add Payment" at bounding box center [751, 327] width 163 height 14
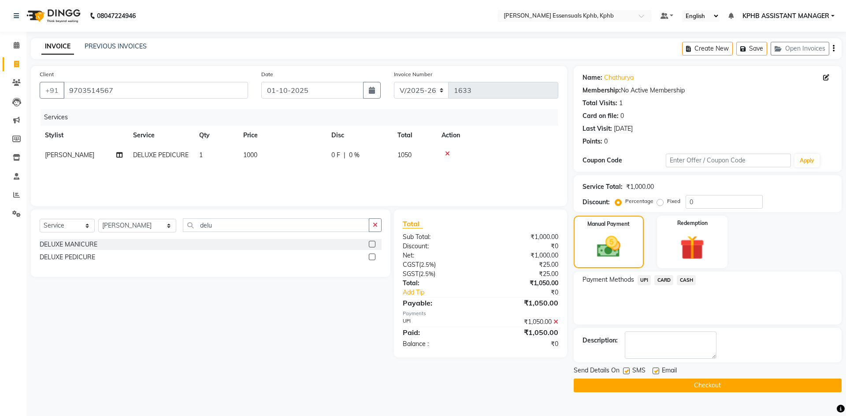
click at [653, 381] on button "Checkout" at bounding box center [708, 386] width 268 height 14
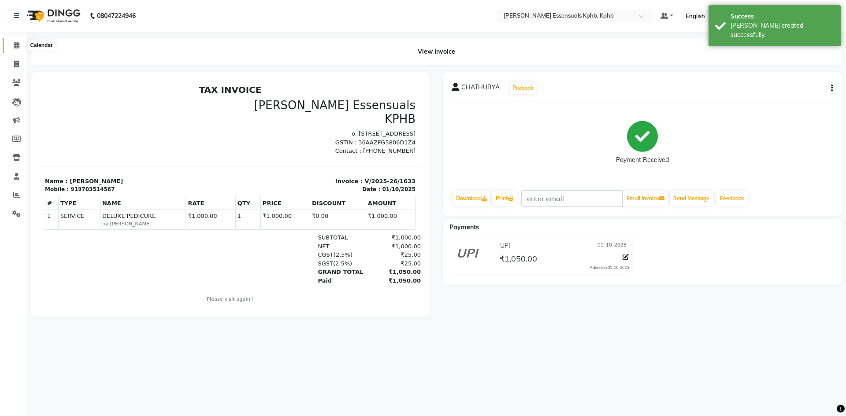
click at [17, 44] on icon at bounding box center [17, 45] width 6 height 7
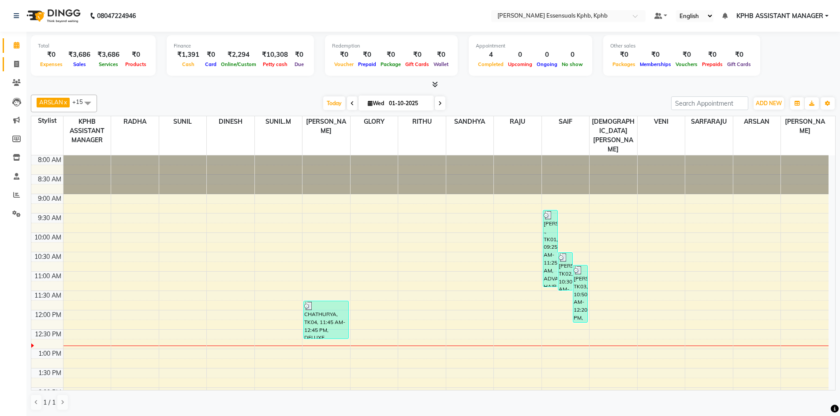
click at [9, 63] on span at bounding box center [16, 64] width 15 height 10
select select "service"
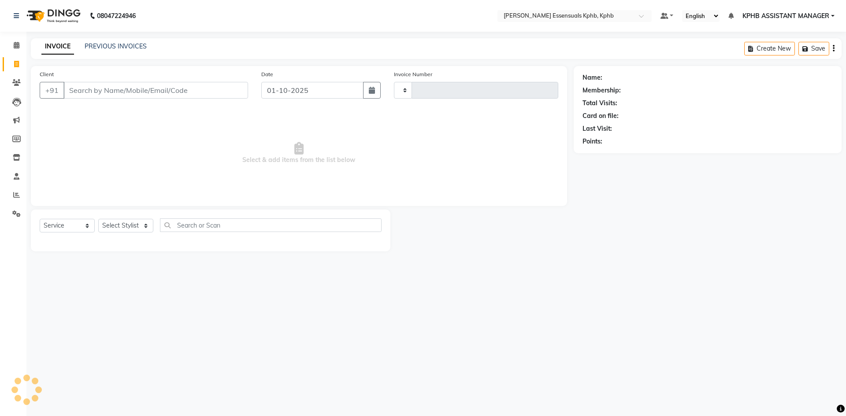
type input "1634"
select select "5938"
click at [119, 232] on select "Select Stylist" at bounding box center [125, 226] width 55 height 14
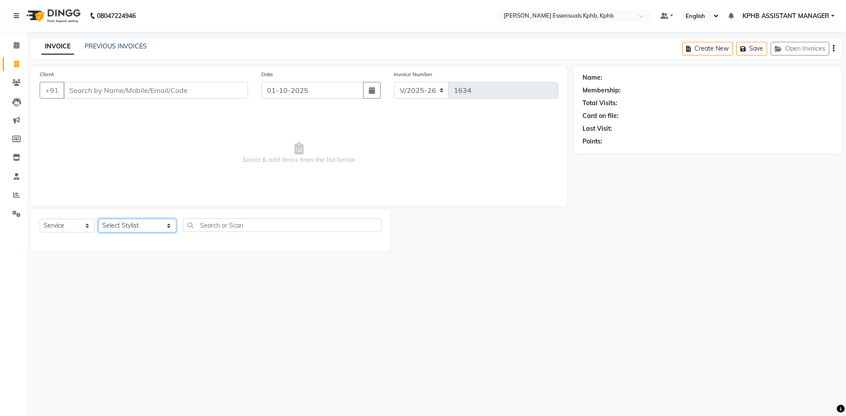
select select "84873"
click at [98, 219] on select "Select Stylist ARSLAN DINESH GLORY KPHB ASSISTANT MANAGER KRISHNA VENI MANJULA …" at bounding box center [137, 226] width 78 height 14
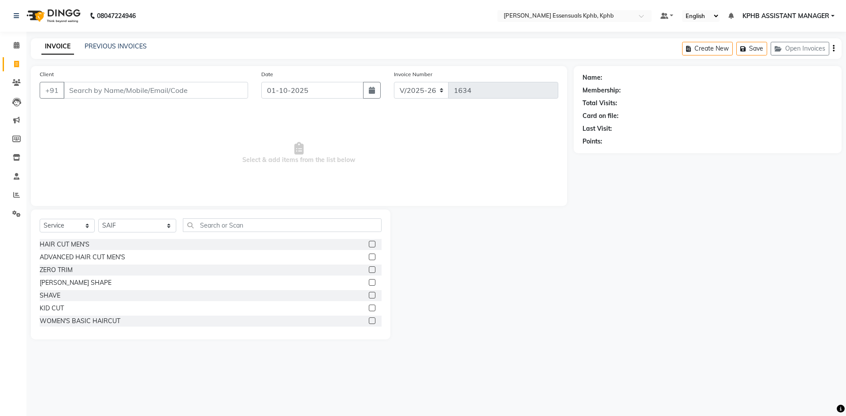
click at [369, 256] on label at bounding box center [372, 257] width 7 height 7
click at [369, 256] on input "checkbox" at bounding box center [372, 258] width 6 height 6
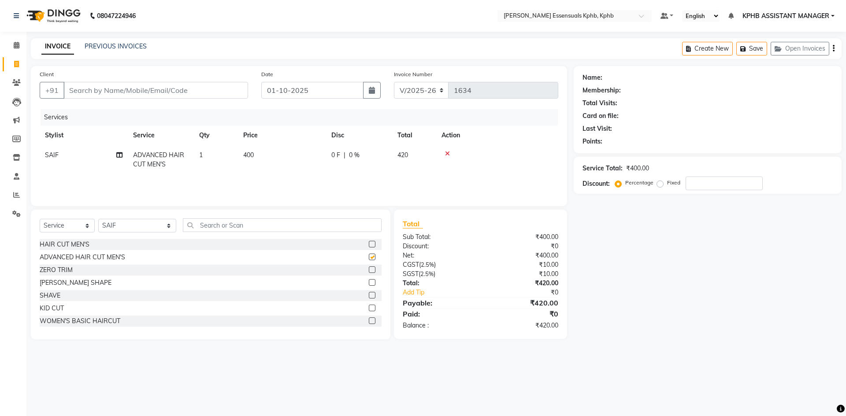
checkbox input "false"
click at [248, 163] on td "400" at bounding box center [282, 159] width 88 height 29
select select "84873"
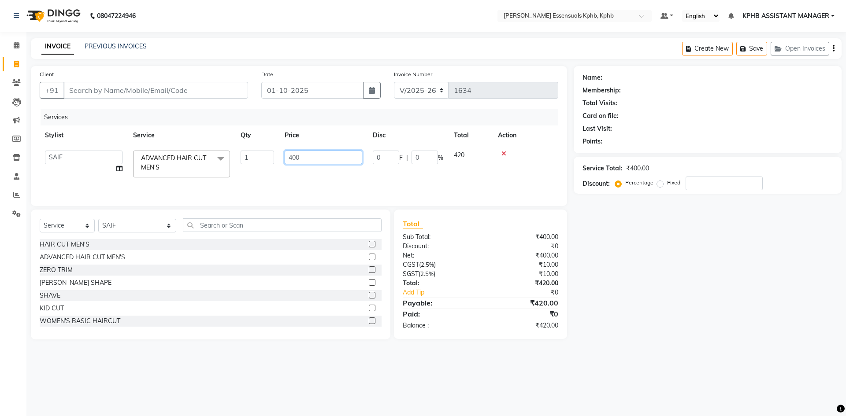
drag, startPoint x: 321, startPoint y: 158, endPoint x: 224, endPoint y: 149, distance: 97.8
click at [233, 149] on tr "ARSLAN DINESH GLORY KPHB ASSISTANT MANAGER KRISHNA VENI MANJULA NIKHITHA RADHA …" at bounding box center [299, 163] width 519 height 37
type input "450"
click at [484, 286] on div "₹420.00" at bounding box center [522, 283] width 84 height 9
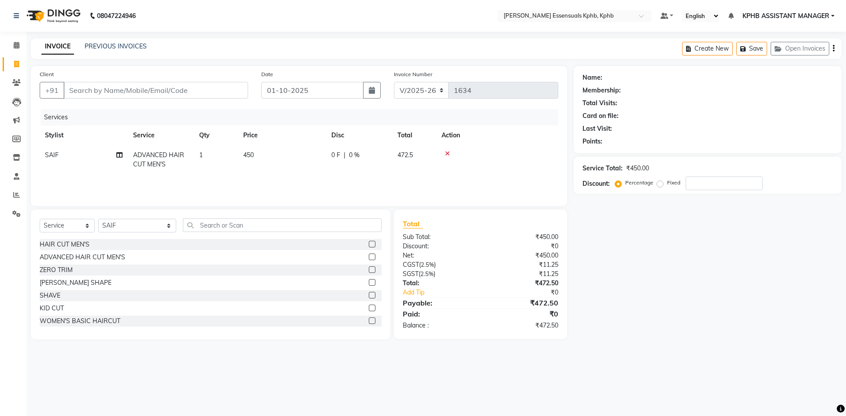
click at [253, 158] on span "450" at bounding box center [248, 155] width 11 height 8
select select "84873"
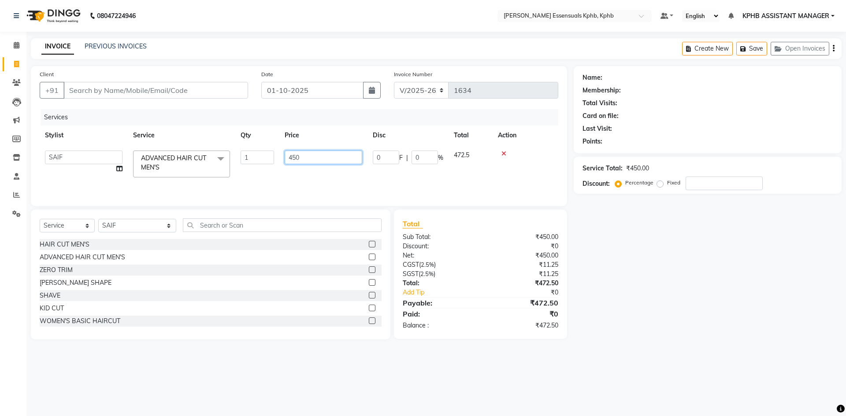
drag, startPoint x: 318, startPoint y: 156, endPoint x: 0, endPoint y: 227, distance: 325.4
click at [114, 206] on div "Client +91 Date 01-10-2025 Invoice Number V/2025 V/2025-26 1634 Services Stylis…" at bounding box center [299, 203] width 550 height 274
type input "500"
click at [560, 288] on div "₹472.50" at bounding box center [522, 283] width 84 height 9
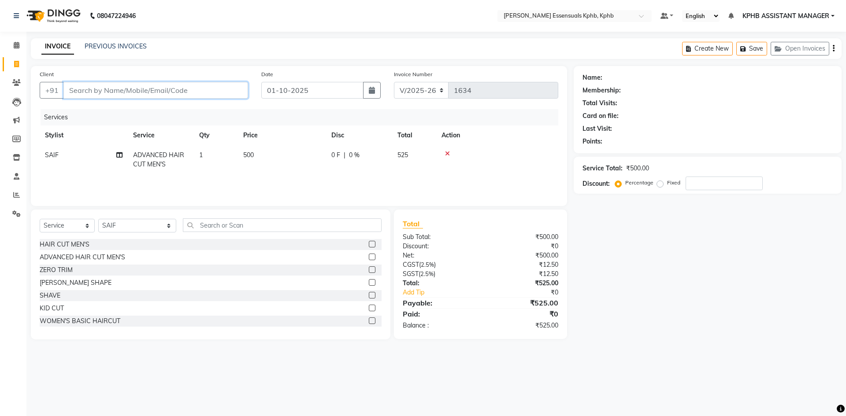
click at [133, 92] on input "Client" at bounding box center [155, 90] width 185 height 17
type input "9"
type input "0"
type input "9063007388"
click at [241, 88] on span "Add Client" at bounding box center [225, 90] width 35 height 9
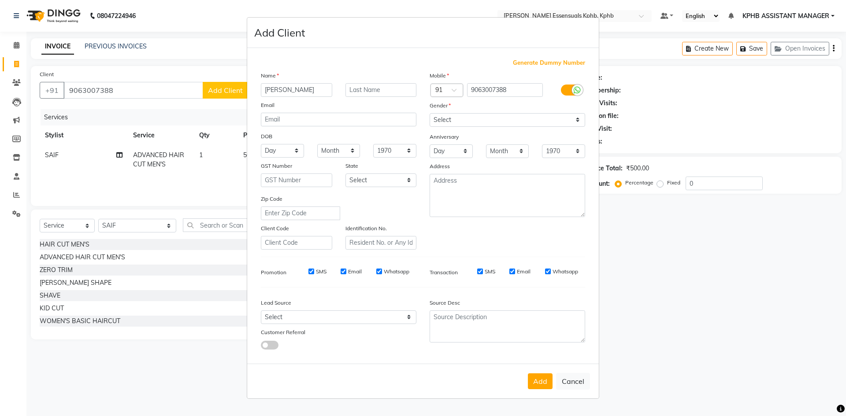
type input "KESHAV REDDY"
click at [478, 117] on select "Select Male Female Other Prefer Not To Say" at bounding box center [508, 120] width 156 height 14
select select "male"
click at [430, 113] on select "Select Male Female Other Prefer Not To Say" at bounding box center [508, 120] width 156 height 14
click at [547, 380] on button "Add" at bounding box center [540, 382] width 25 height 16
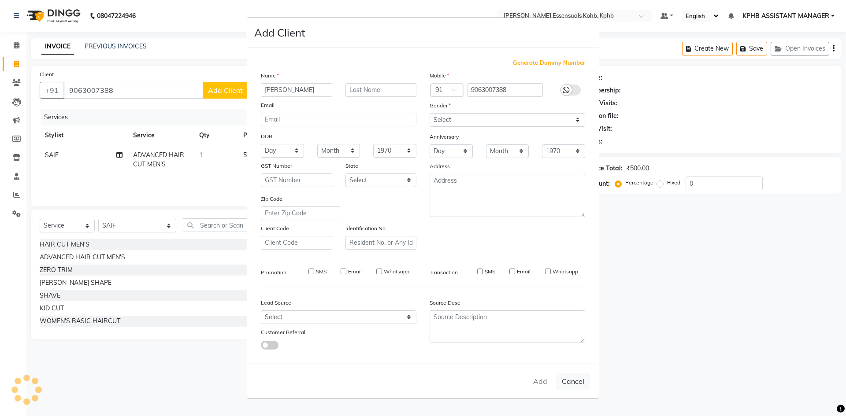
select select
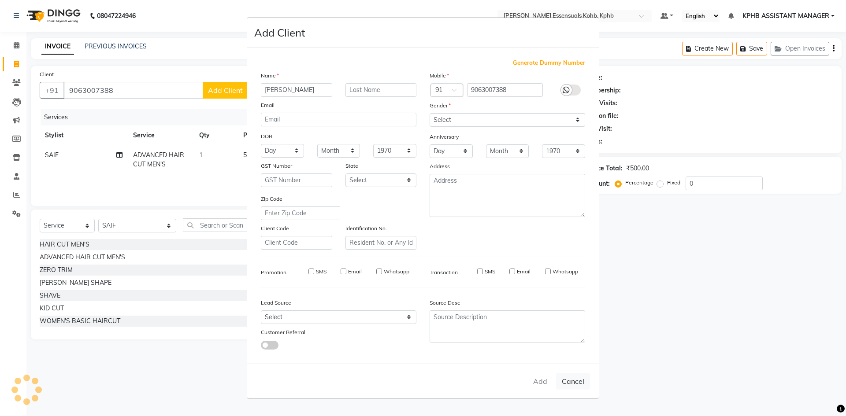
select select
checkbox input "false"
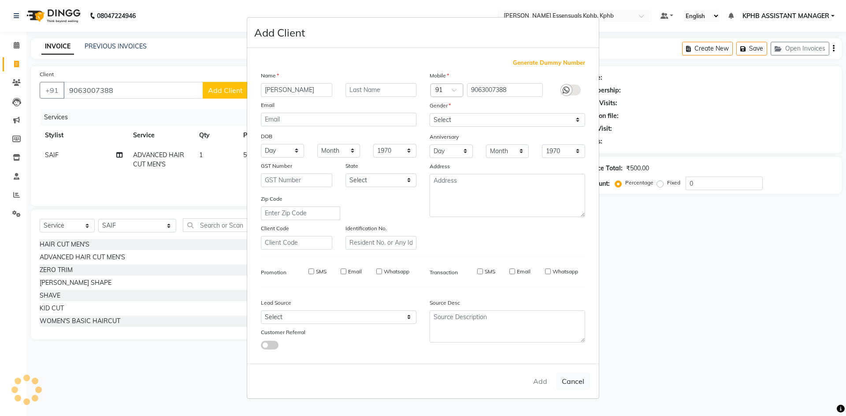
checkbox input "false"
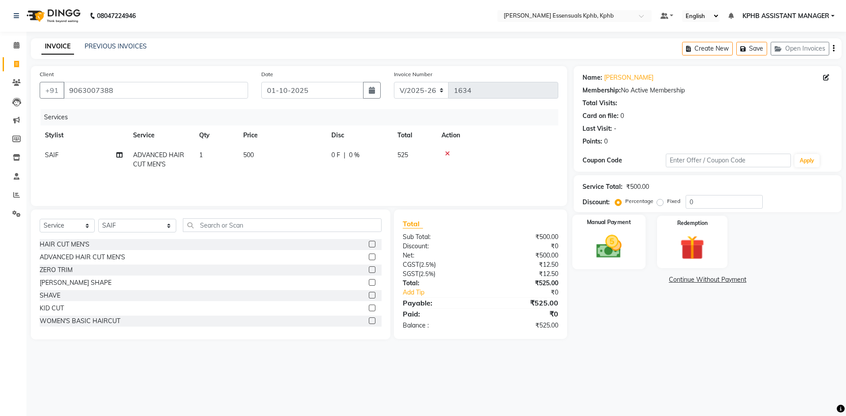
click at [599, 247] on img at bounding box center [608, 246] width 41 height 29
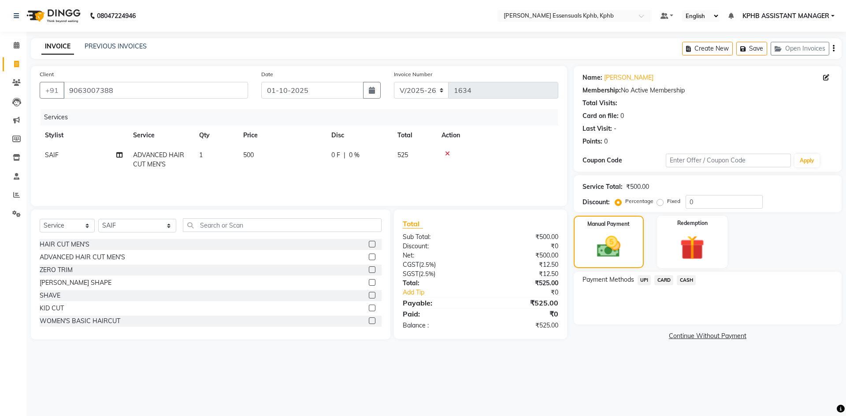
click at [640, 275] on div "UPI" at bounding box center [642, 281] width 17 height 12
click at [642, 283] on span "UPI" at bounding box center [645, 280] width 14 height 10
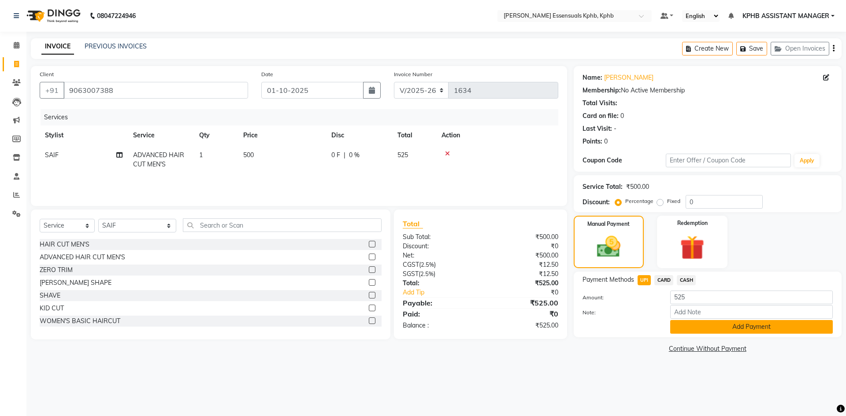
click at [734, 331] on button "Add Payment" at bounding box center [751, 327] width 163 height 14
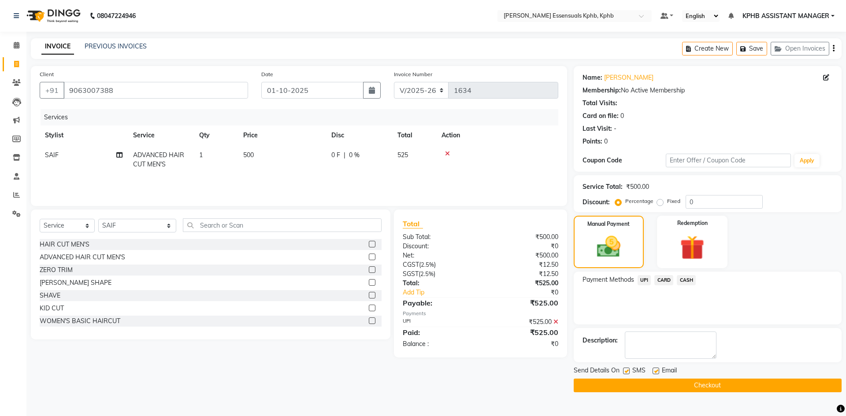
click at [589, 387] on button "Checkout" at bounding box center [708, 386] width 268 height 14
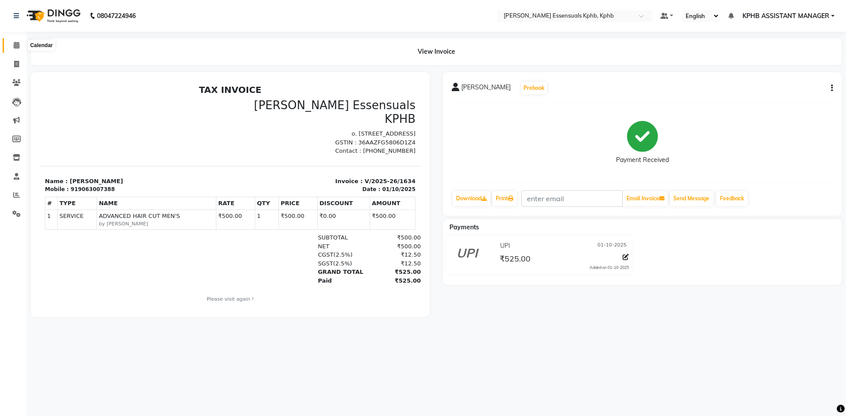
click at [17, 45] on icon at bounding box center [17, 45] width 6 height 7
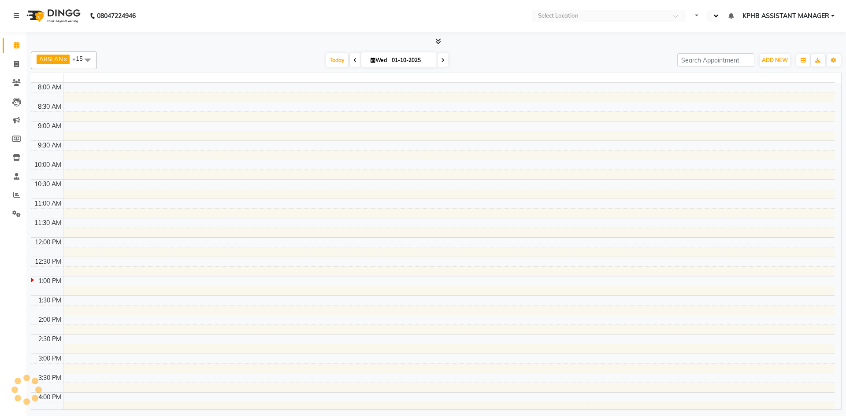
select select "en"
